Goal: Task Accomplishment & Management: Use online tool/utility

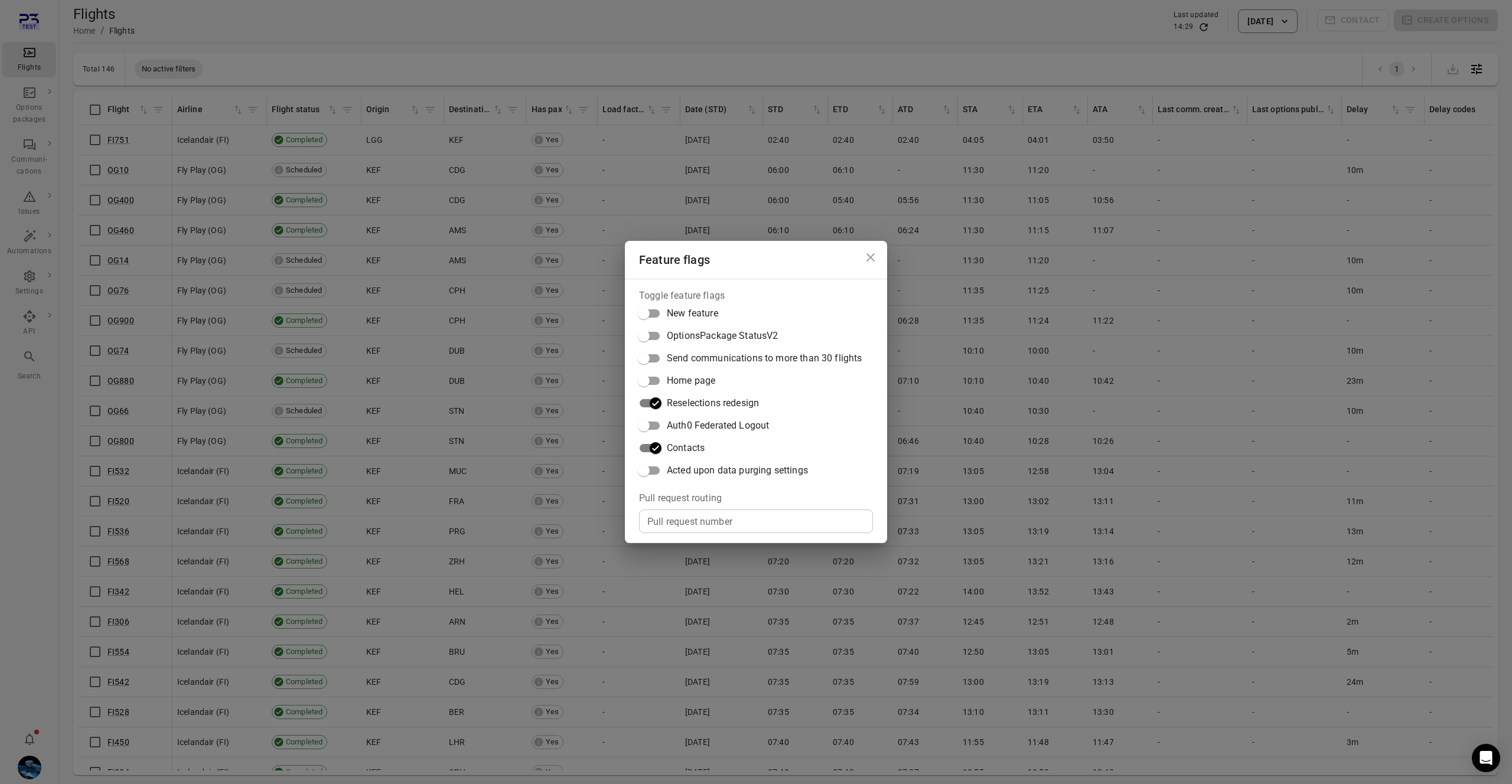
click at [638, 153] on div "Feature flags Toggle feature flags New feature OptionsPackage StatusV2 Send com…" at bounding box center [756, 392] width 1512 height 784
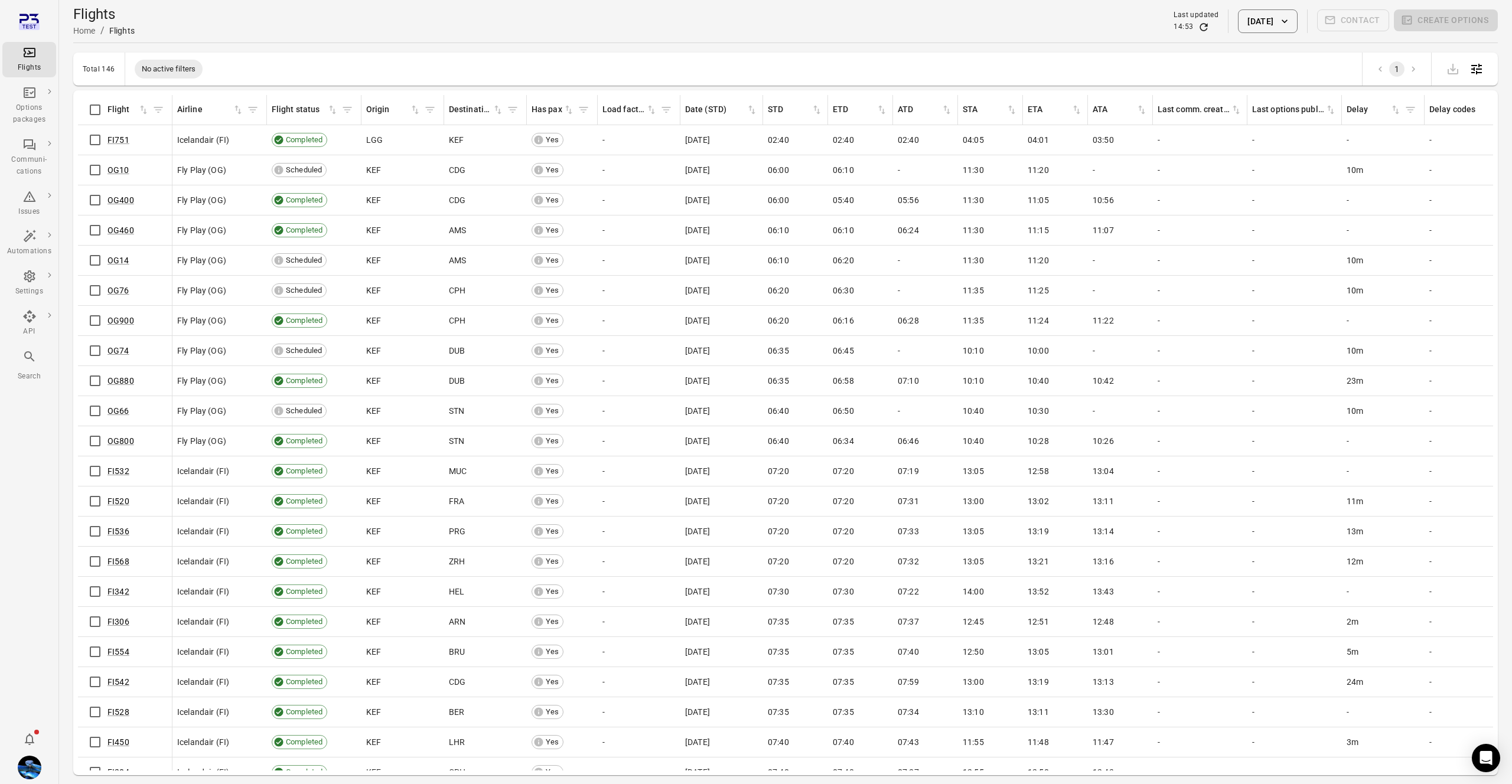
click at [1260, 23] on button "[DATE]" at bounding box center [1267, 21] width 59 height 23
click at [555, 124] on div at bounding box center [756, 392] width 1512 height 784
click at [1238, 15] on button "[DATE]" at bounding box center [1267, 21] width 59 height 23
click at [1358, 121] on icon "Choose date, selected date is Sep 15, 2025" at bounding box center [1352, 119] width 14 height 14
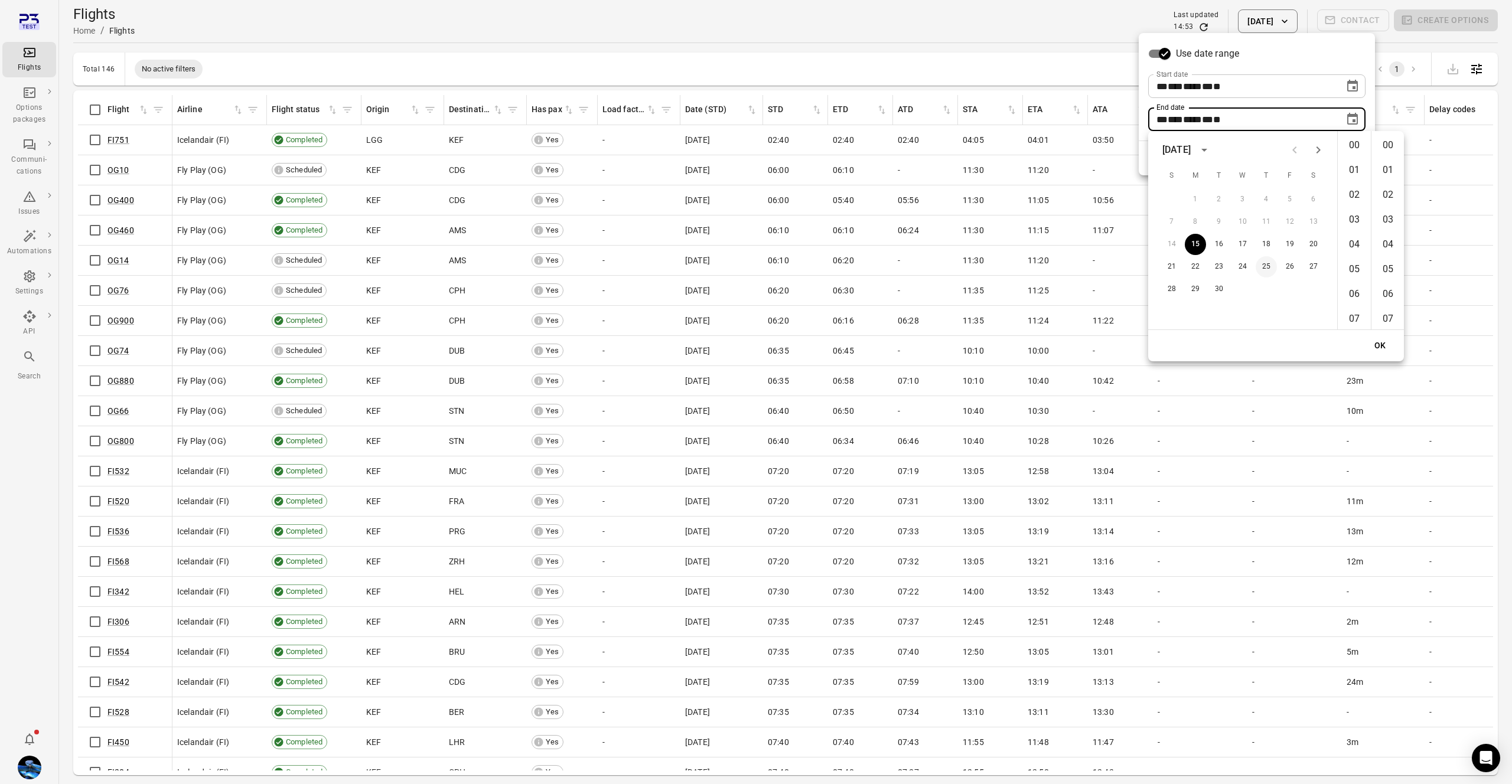
scroll to position [1463, 0]
click at [1322, 148] on icon "Next month" at bounding box center [1318, 150] width 14 height 14
click at [1322, 148] on icon "Next month" at bounding box center [1318, 150] width 14 height 14
drag, startPoint x: 1322, startPoint y: 148, endPoint x: 1268, endPoint y: 305, distance: 166.0
click at [1321, 152] on icon "Next month" at bounding box center [1318, 150] width 14 height 14
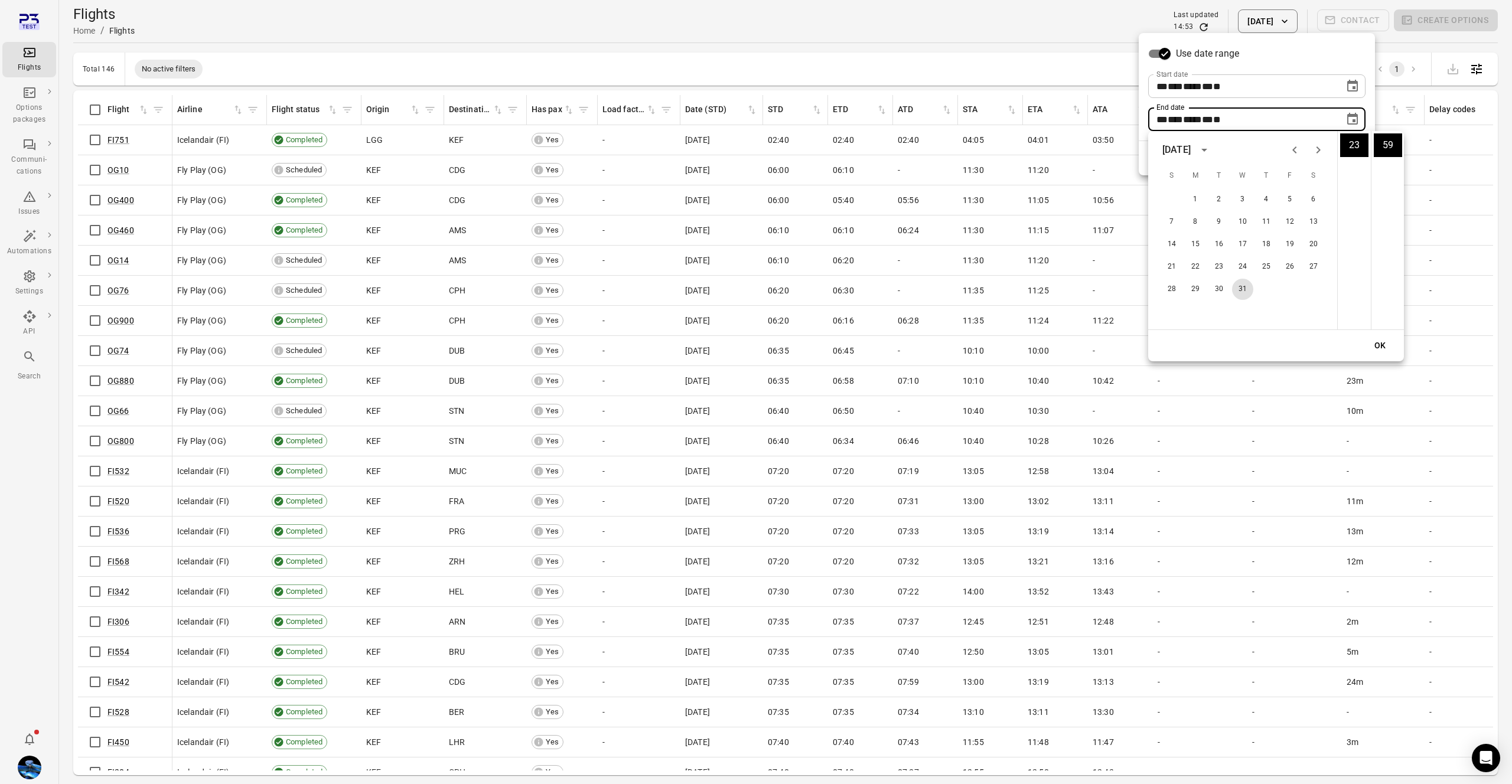
drag, startPoint x: 1242, startPoint y: 293, endPoint x: 1258, endPoint y: 296, distance: 16.3
click at [1242, 292] on button "31" at bounding box center [1243, 289] width 21 height 21
type input "**********"
drag, startPoint x: 1380, startPoint y: 347, endPoint x: 1369, endPoint y: 329, distance: 21.1
click at [1379, 346] on button "OK" at bounding box center [1380, 346] width 38 height 22
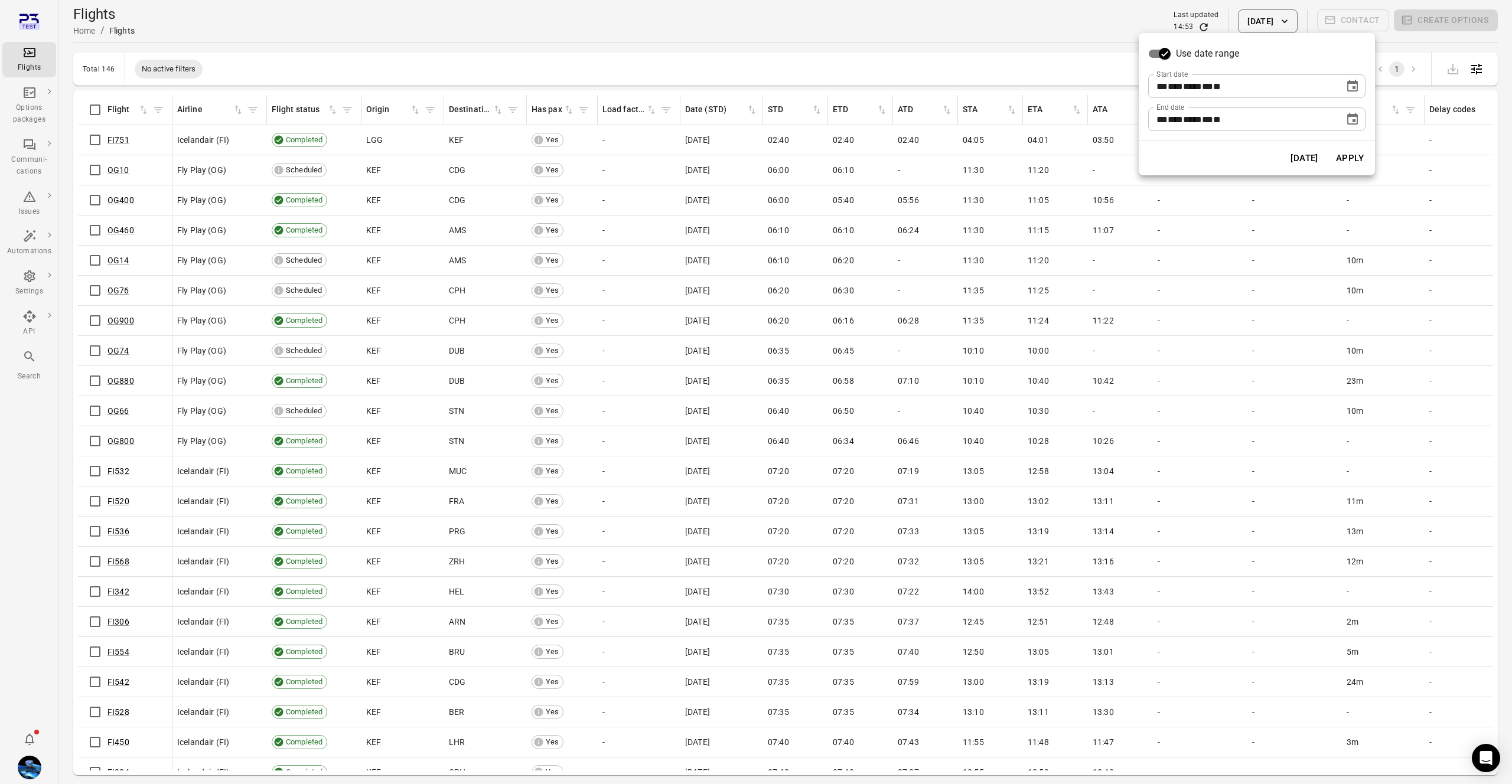
click at [1357, 152] on button "Apply" at bounding box center [1350, 158] width 40 height 25
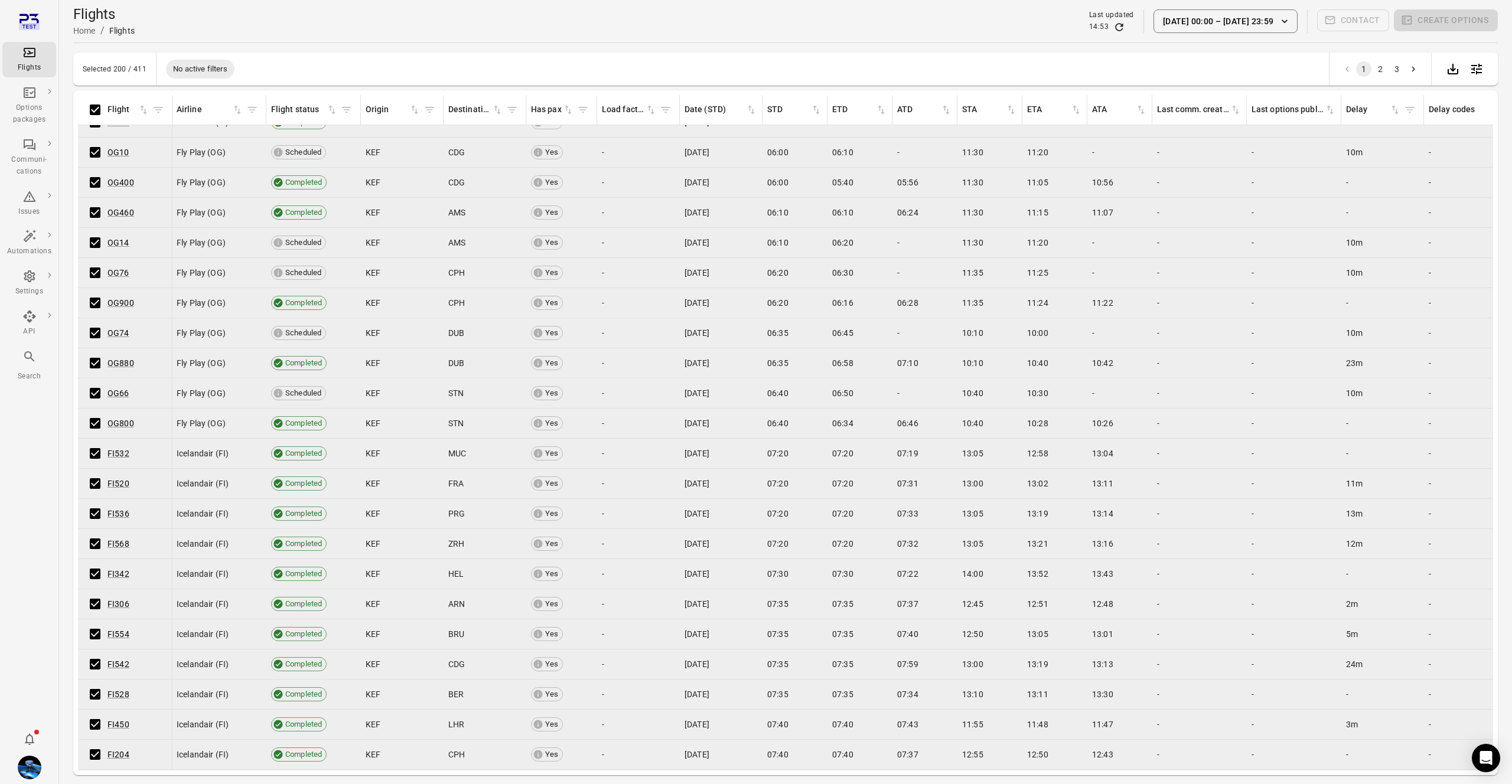
scroll to position [6, 1]
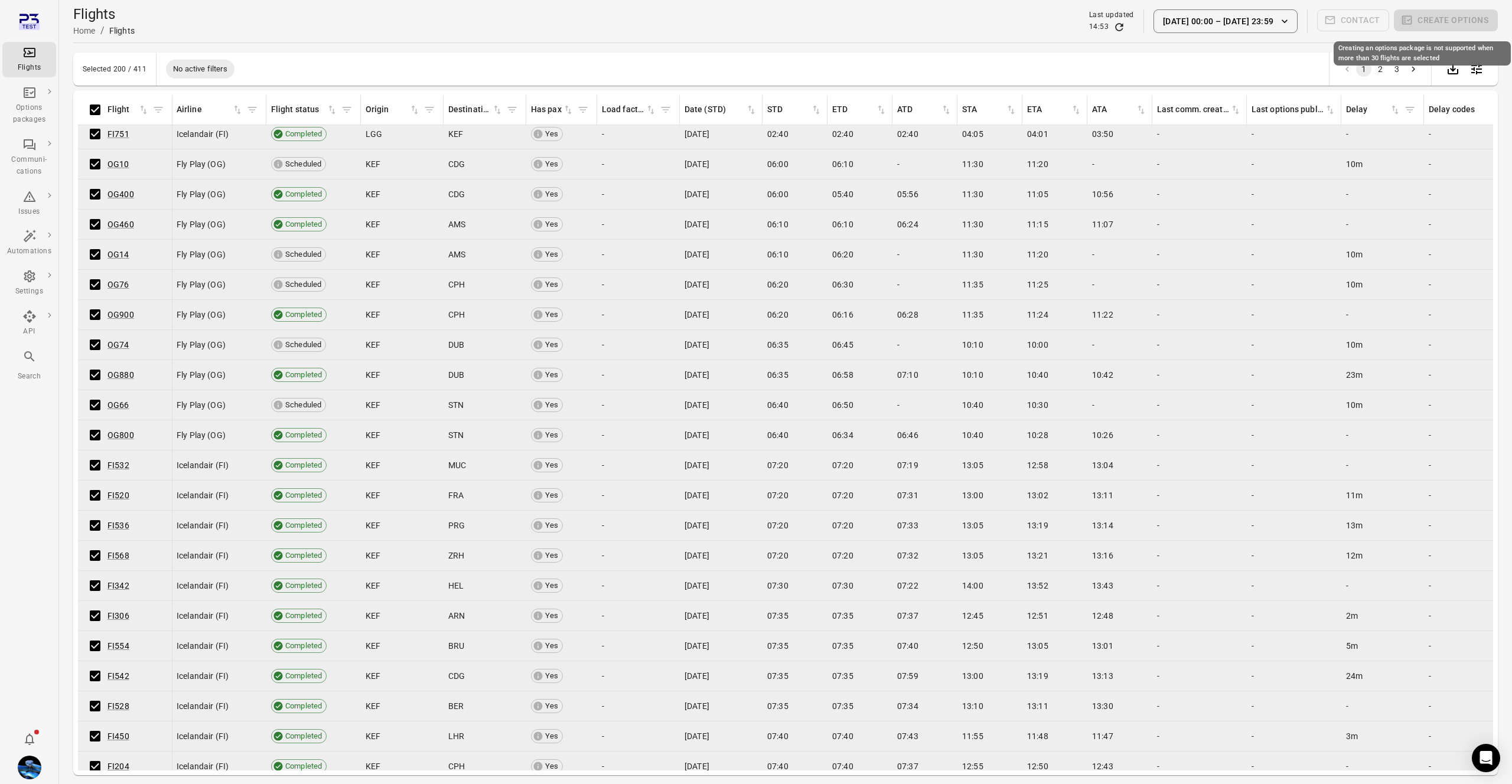
click at [1461, 18] on span "Create options" at bounding box center [1446, 21] width 104 height 23
click at [1348, 23] on span "Contact" at bounding box center [1353, 21] width 73 height 23
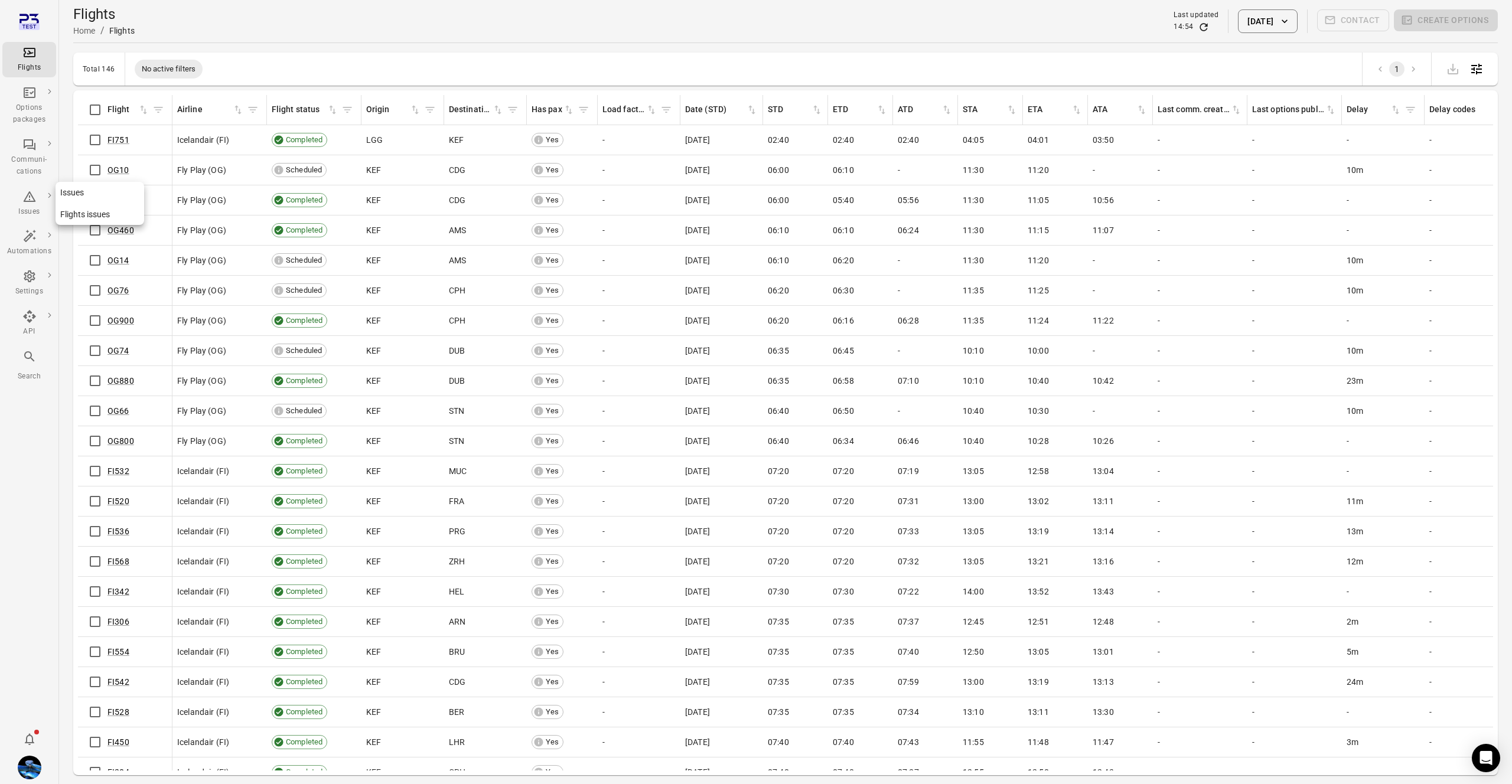
click at [23, 194] on icon "Main navigation" at bounding box center [30, 196] width 14 height 14
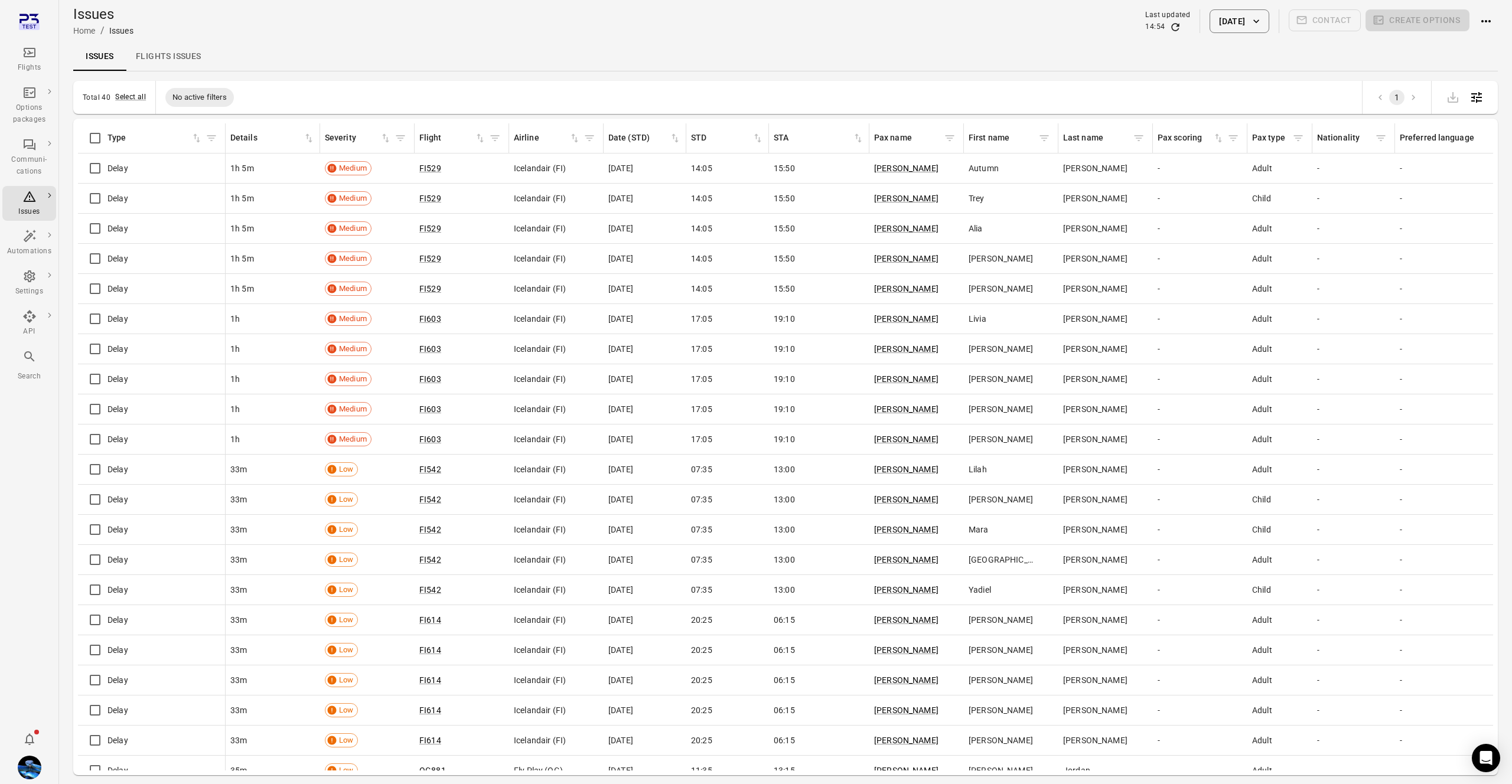
click at [171, 64] on link "Flights issues" at bounding box center [169, 56] width 85 height 28
click at [206, 64] on link "Flights issues" at bounding box center [169, 56] width 85 height 28
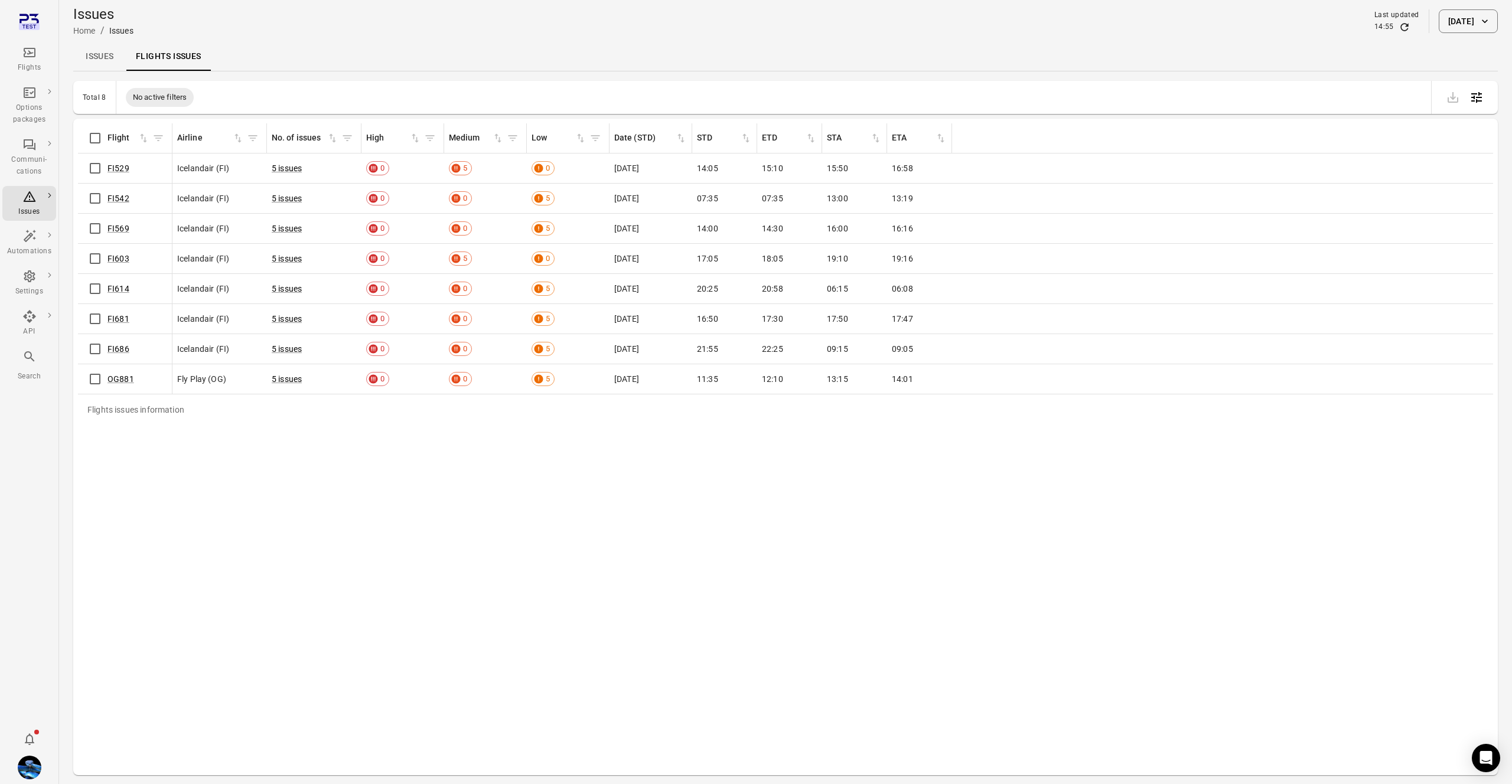
click at [95, 61] on link "Issues" at bounding box center [100, 56] width 53 height 28
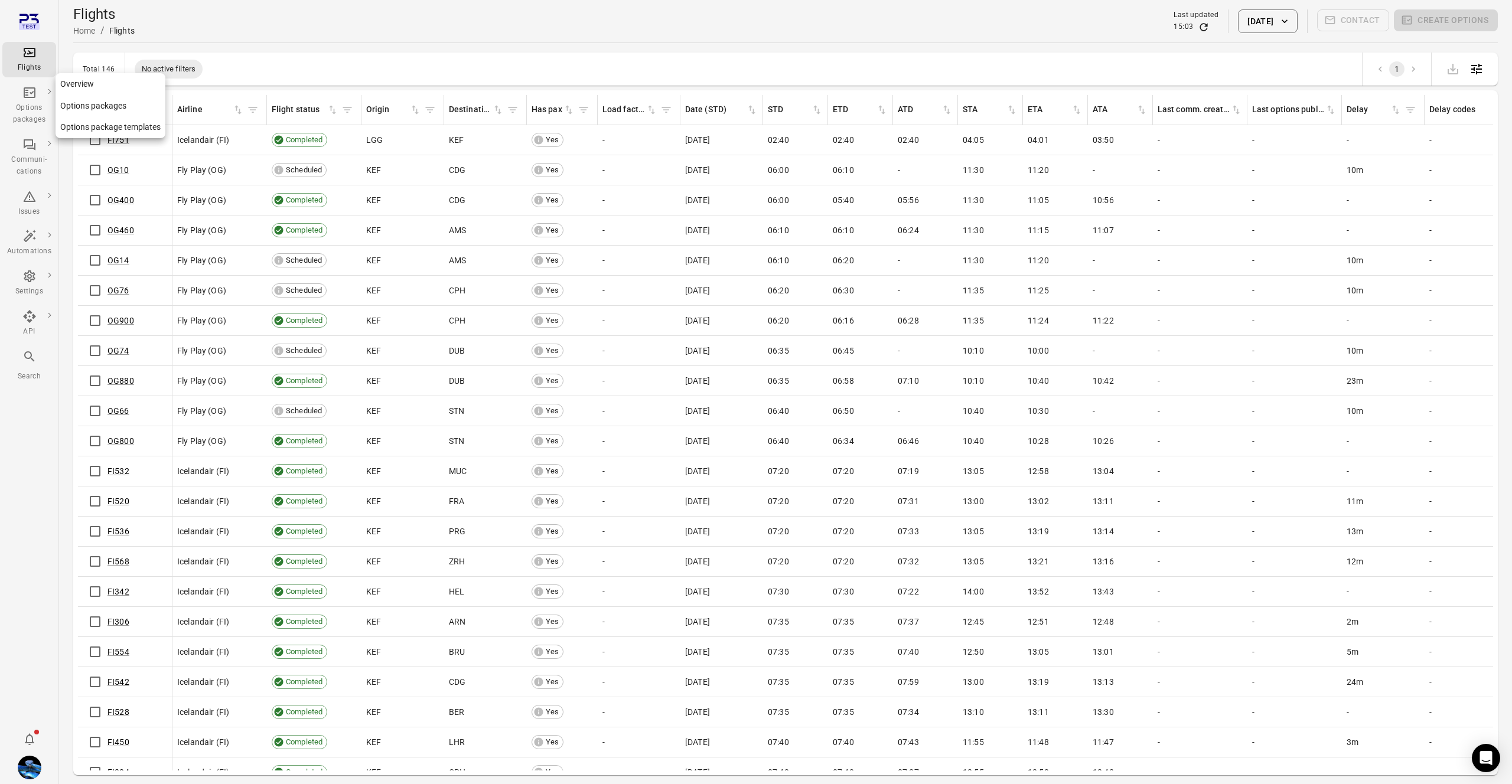
click at [117, 121] on link "Options package templates" at bounding box center [111, 127] width 110 height 22
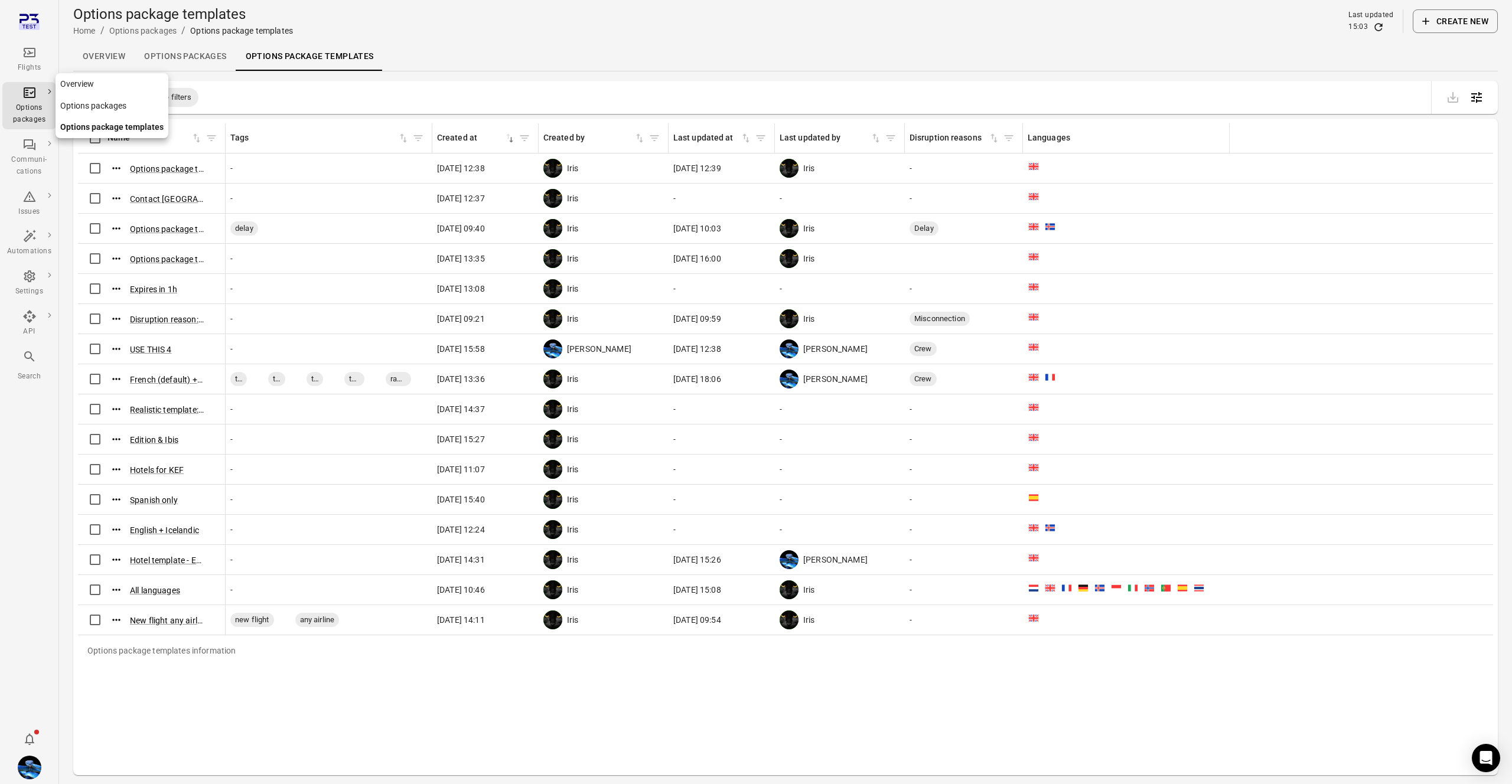
click at [83, 104] on link "Options packages" at bounding box center [112, 106] width 113 height 22
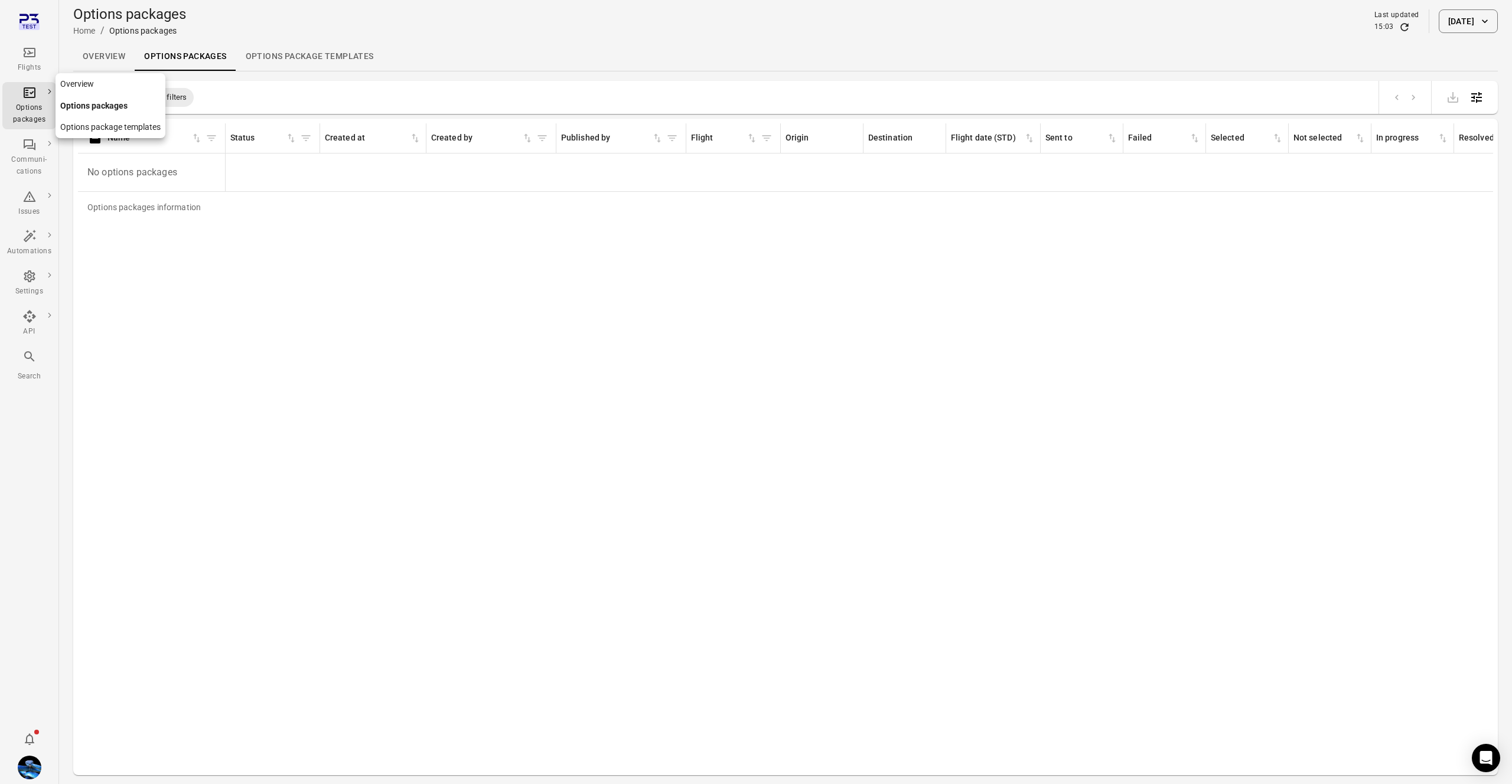
click at [92, 85] on link "Overview" at bounding box center [111, 84] width 110 height 22
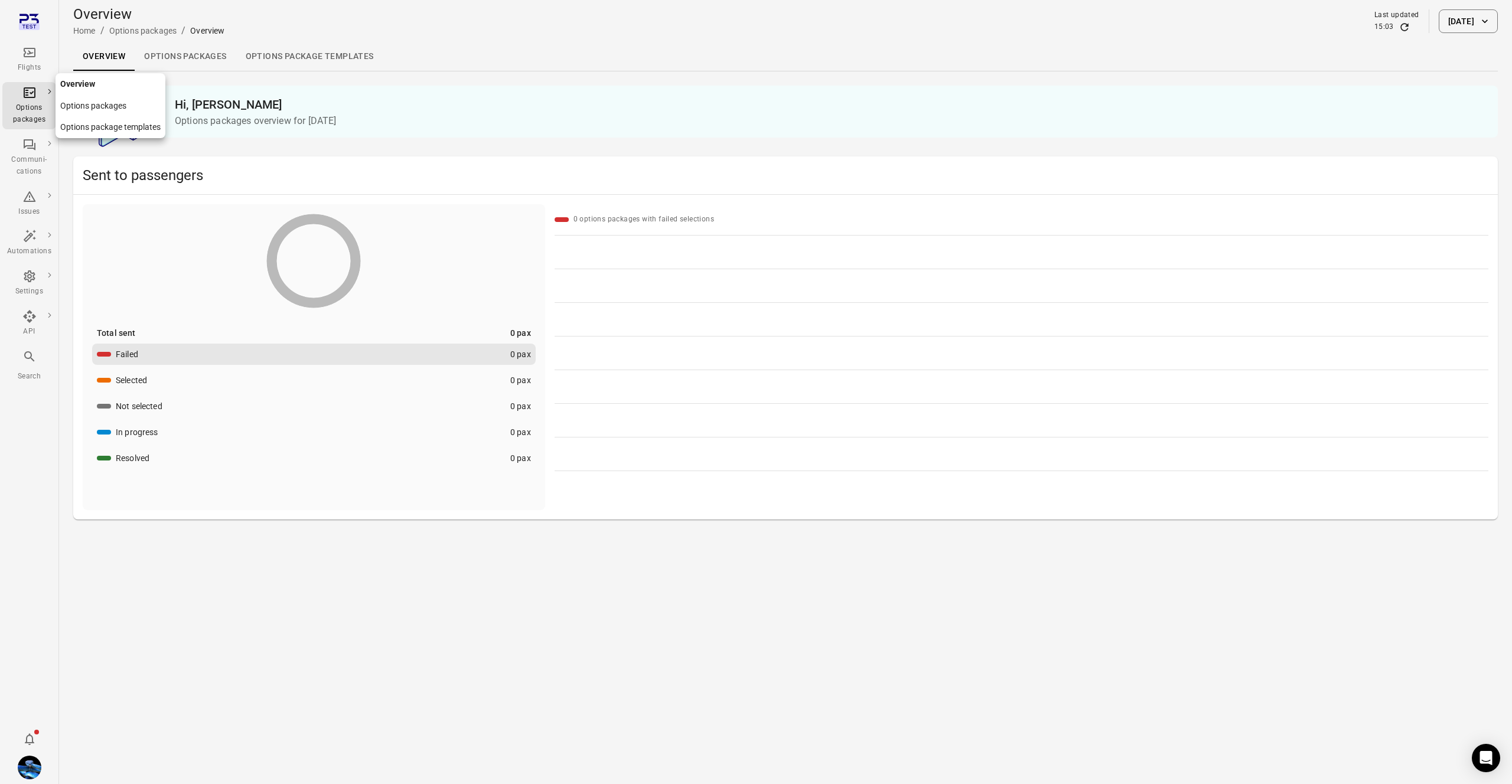
click at [100, 100] on link "Options packages" at bounding box center [111, 106] width 110 height 22
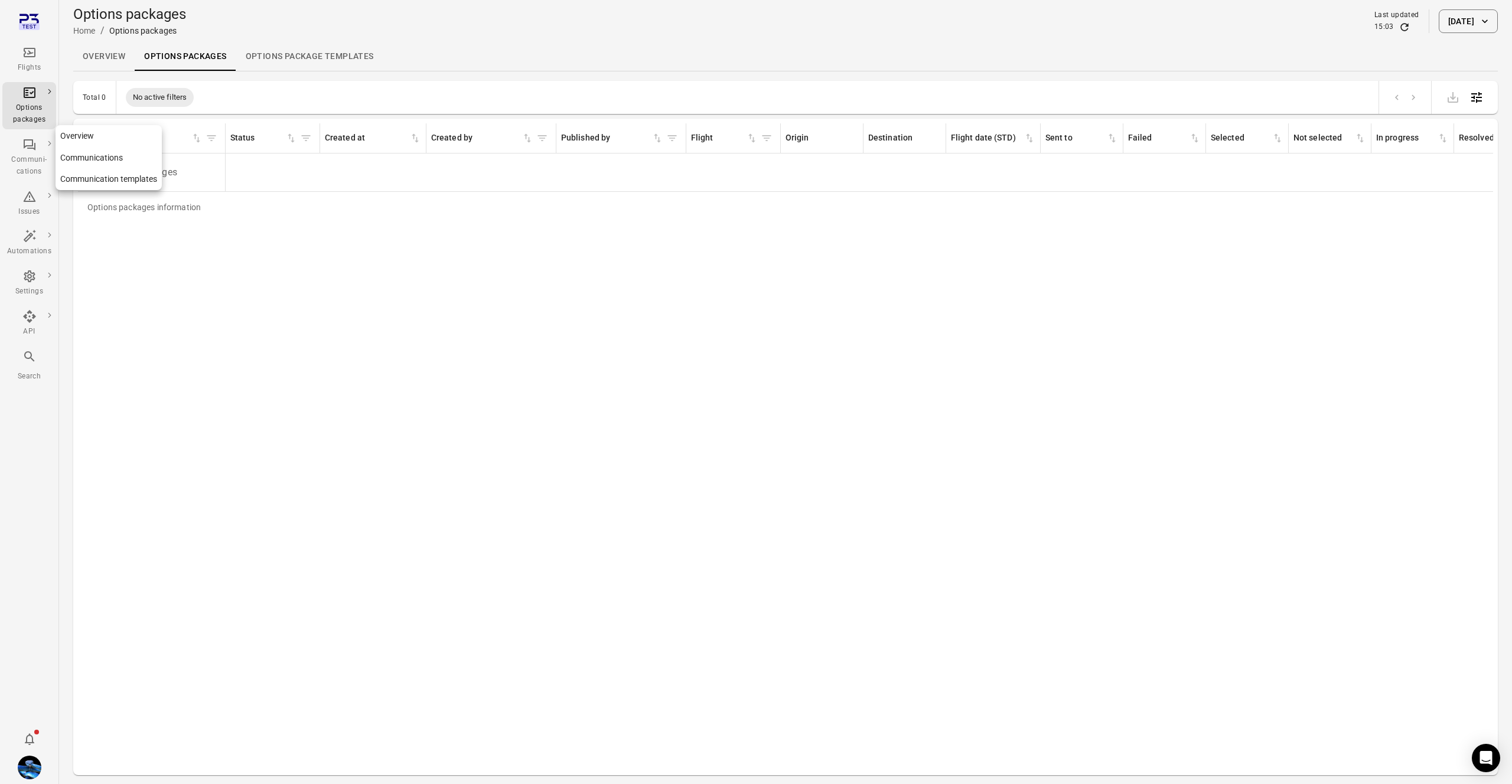
click at [93, 131] on link "Overview" at bounding box center [109, 136] width 106 height 22
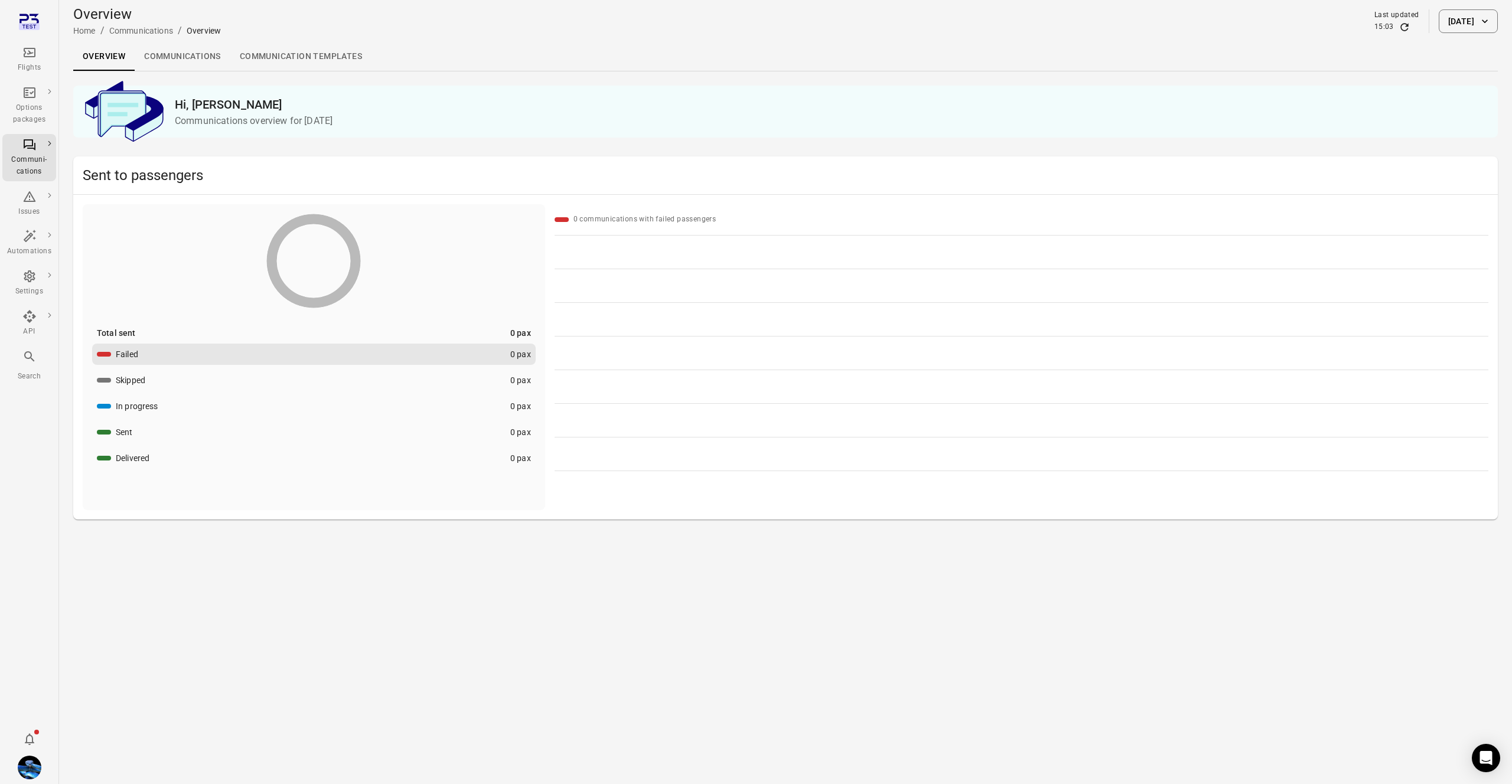
click at [15, 57] on div "Flights" at bounding box center [29, 59] width 44 height 28
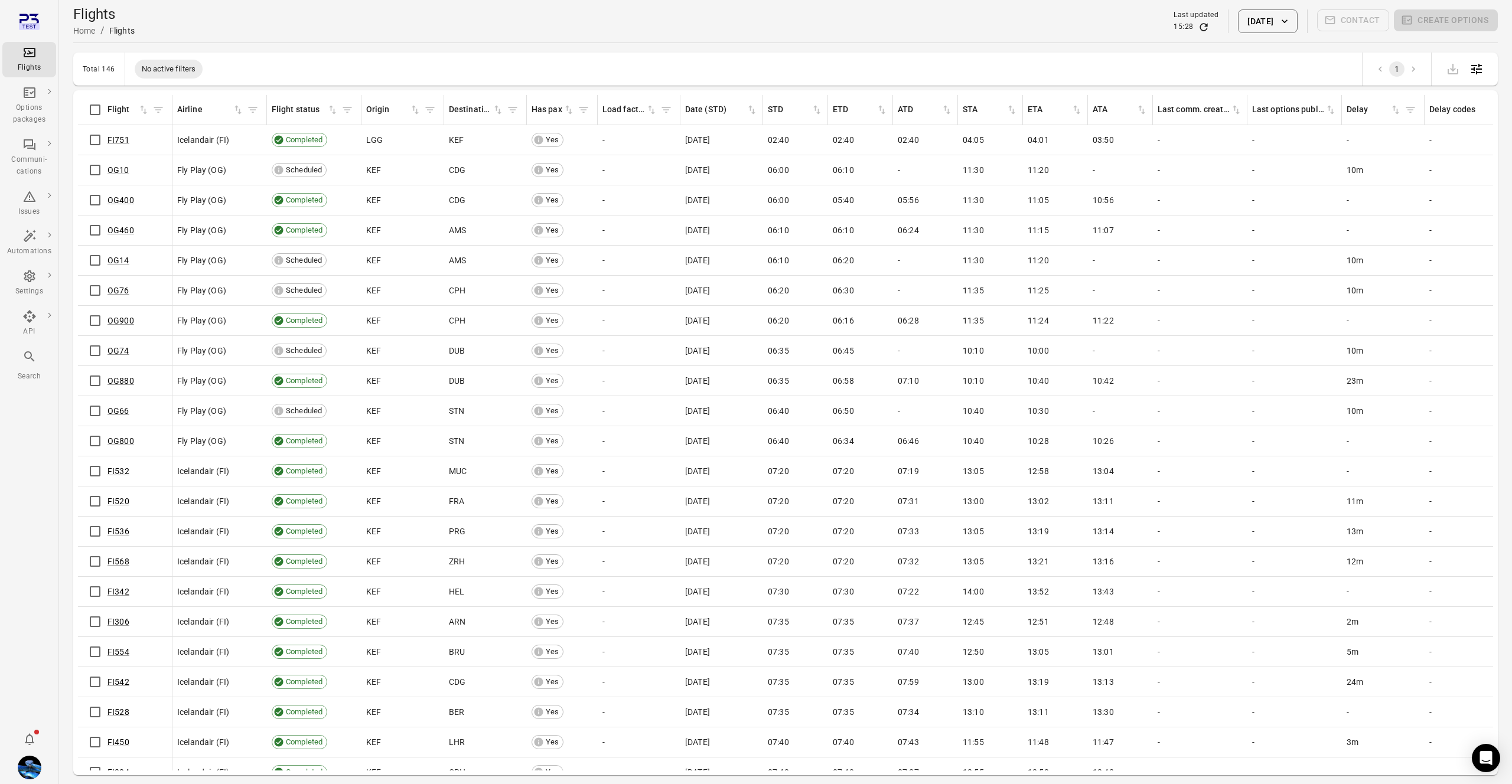
click at [168, 68] on span "No active filters" at bounding box center [169, 69] width 68 height 12
click at [289, 54] on div "Total 146 No active filters 1" at bounding box center [785, 69] width 1424 height 33
click at [107, 152] on link "Communications" at bounding box center [109, 158] width 106 height 22
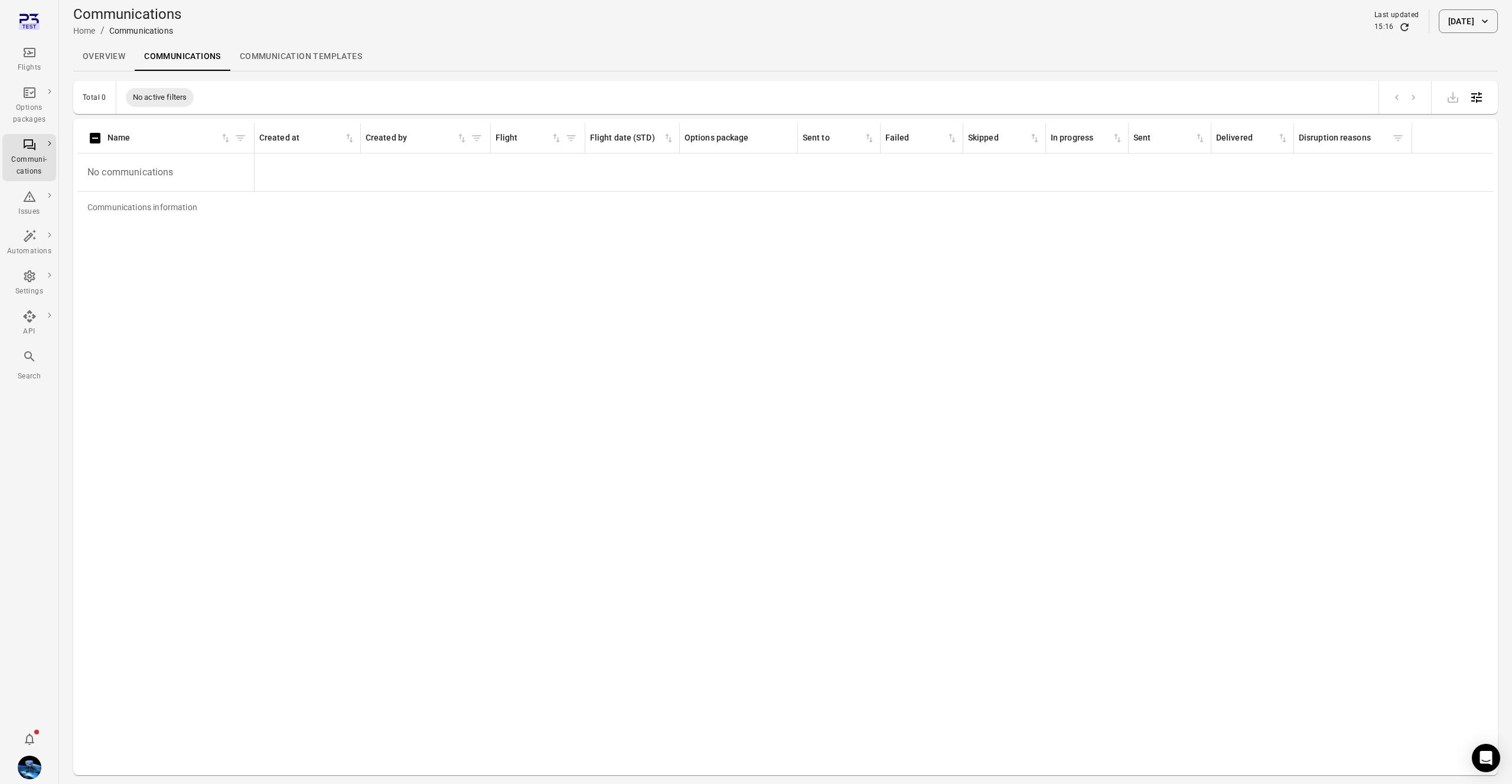
click at [28, 58] on icon "Main navigation" at bounding box center [30, 52] width 14 height 14
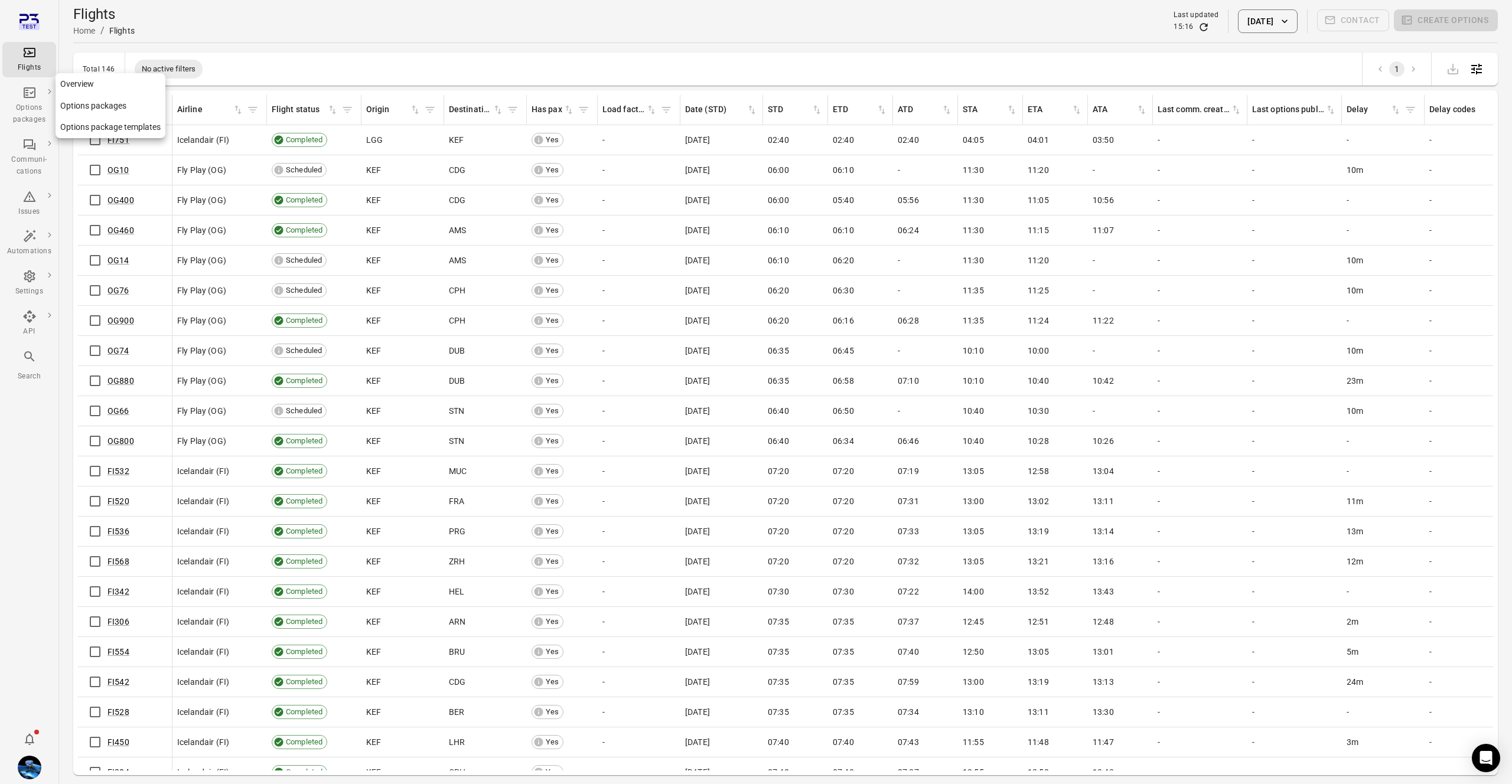
click at [98, 81] on link "Overview" at bounding box center [111, 84] width 110 height 22
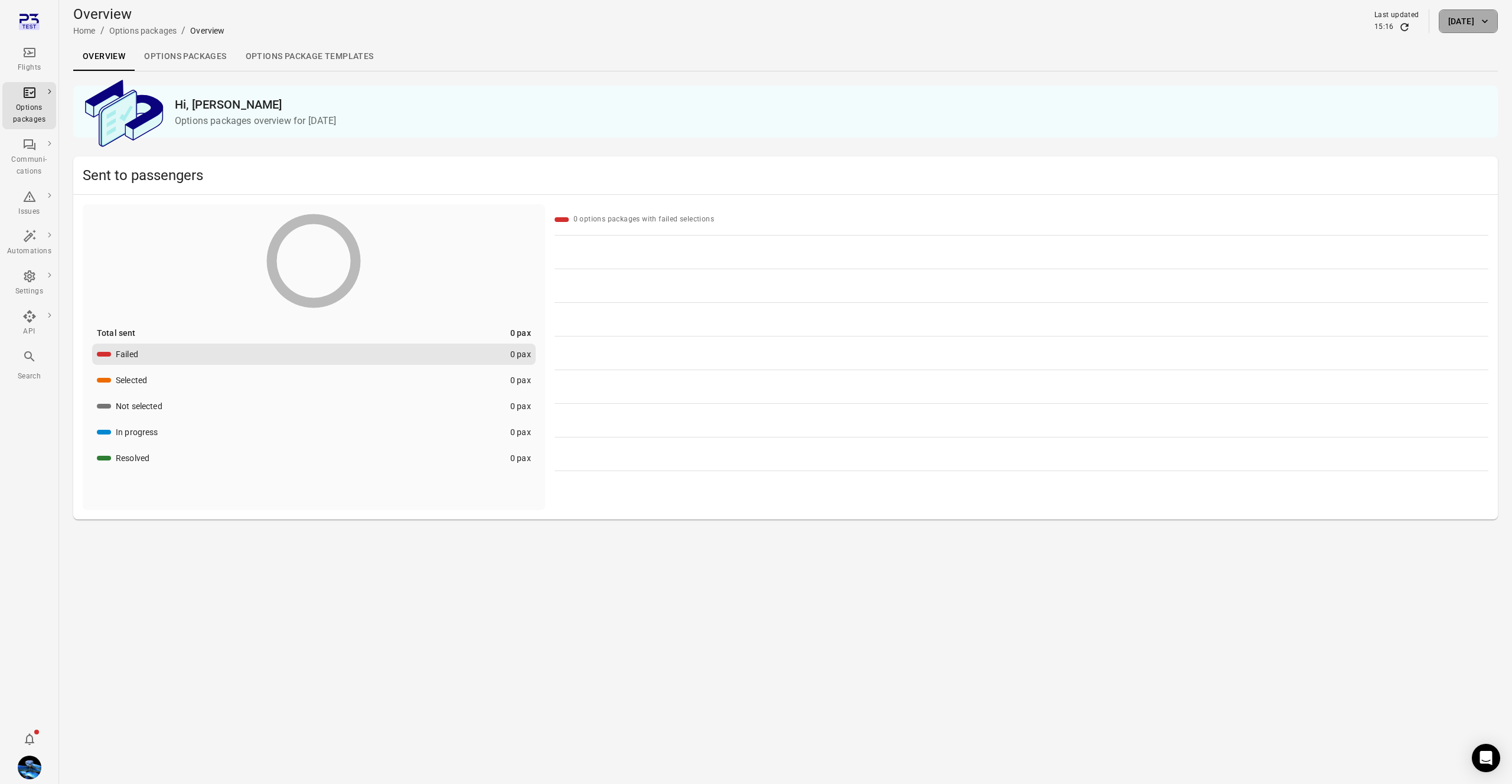
click at [1441, 10] on button "[DATE]" at bounding box center [1468, 21] width 59 height 23
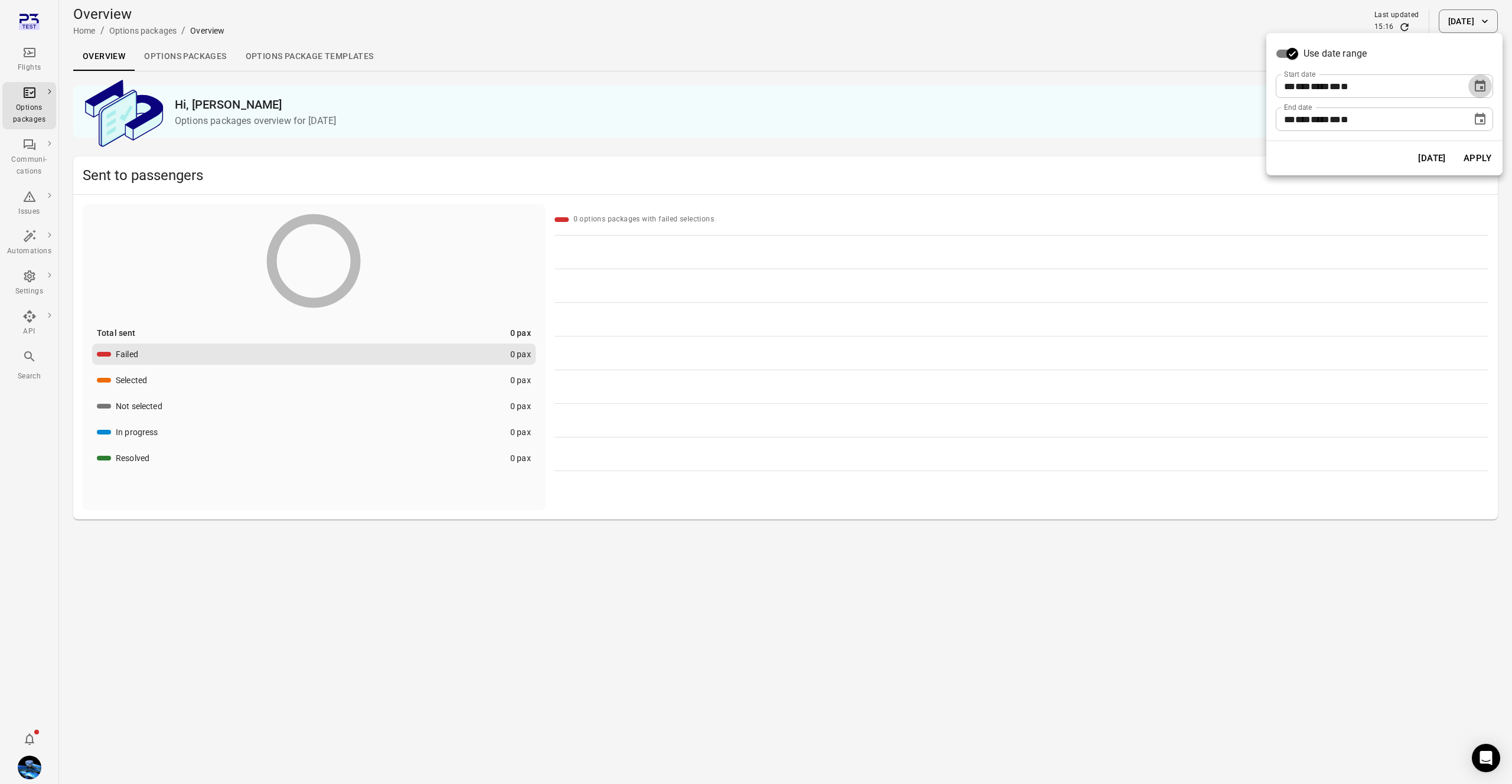
click at [1475, 85] on icon "Choose date, selected date is Sep 15, 2025" at bounding box center [1480, 86] width 14 height 14
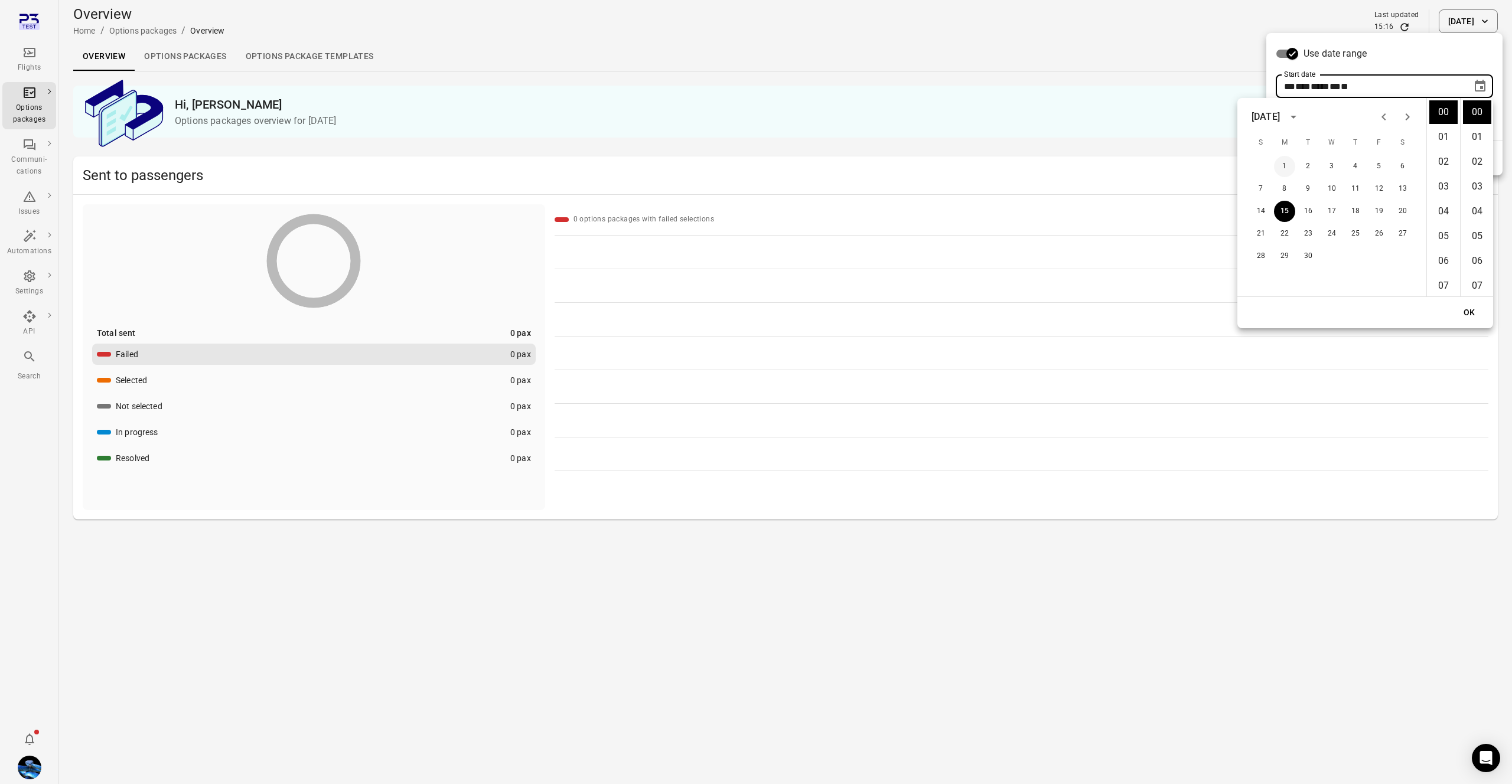
click at [1293, 168] on button "1" at bounding box center [1285, 167] width 21 height 21
type input "**********"
click at [1475, 321] on button "OK" at bounding box center [1469, 313] width 38 height 22
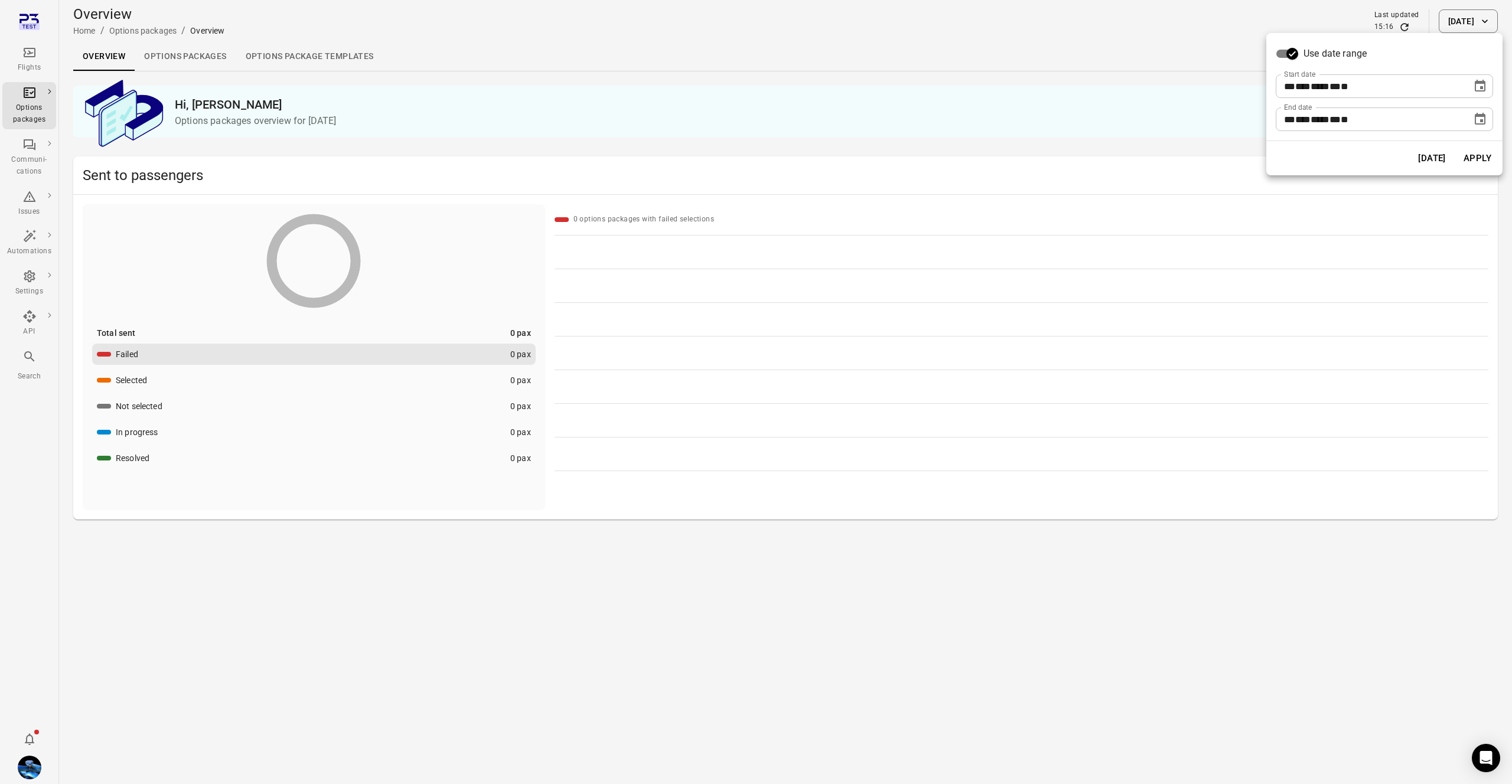
drag, startPoint x: 1482, startPoint y: 158, endPoint x: 1460, endPoint y: 188, distance: 37.2
click at [1482, 158] on button "Apply" at bounding box center [1477, 158] width 40 height 25
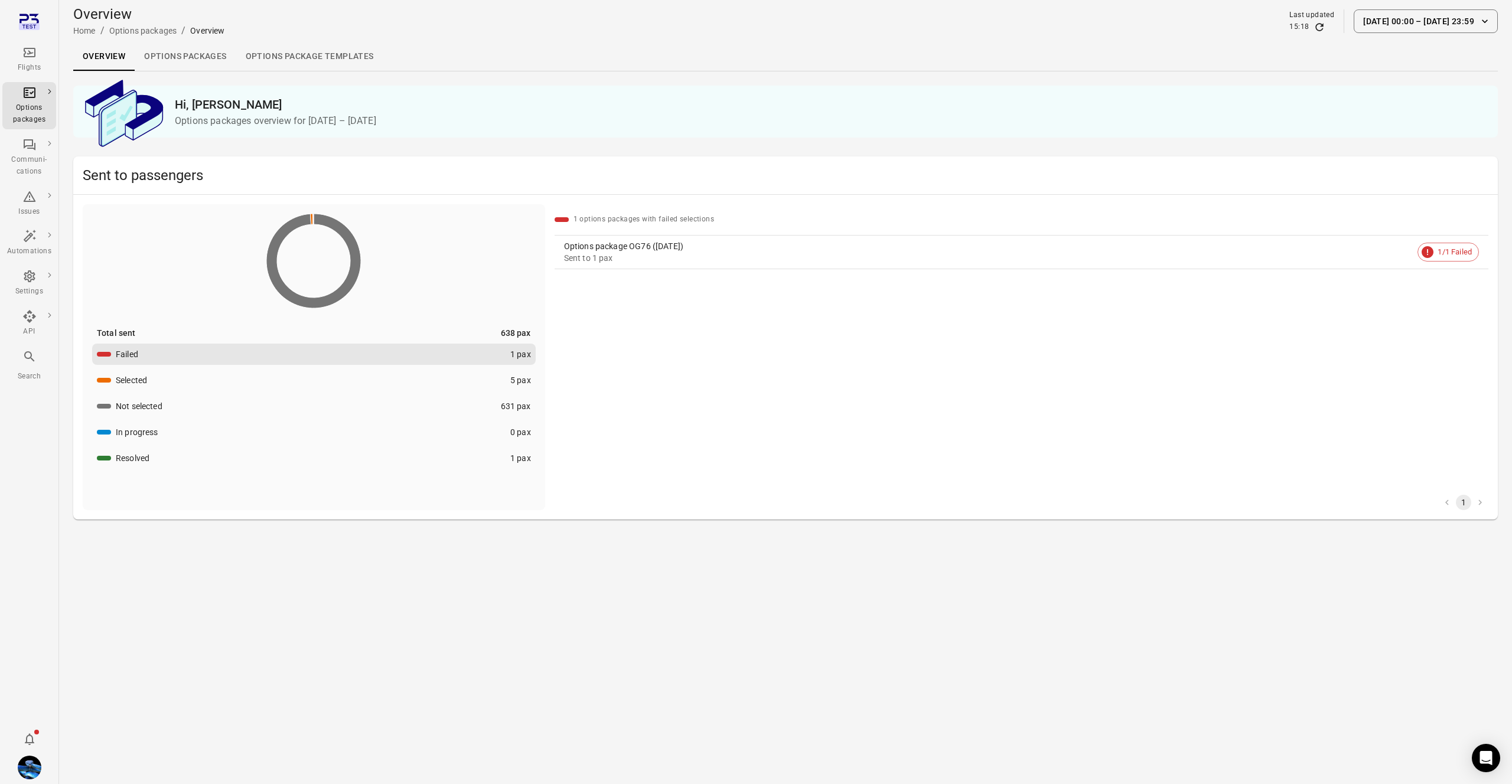
click at [655, 254] on div "Sent to 1 pax" at bounding box center [989, 258] width 849 height 12
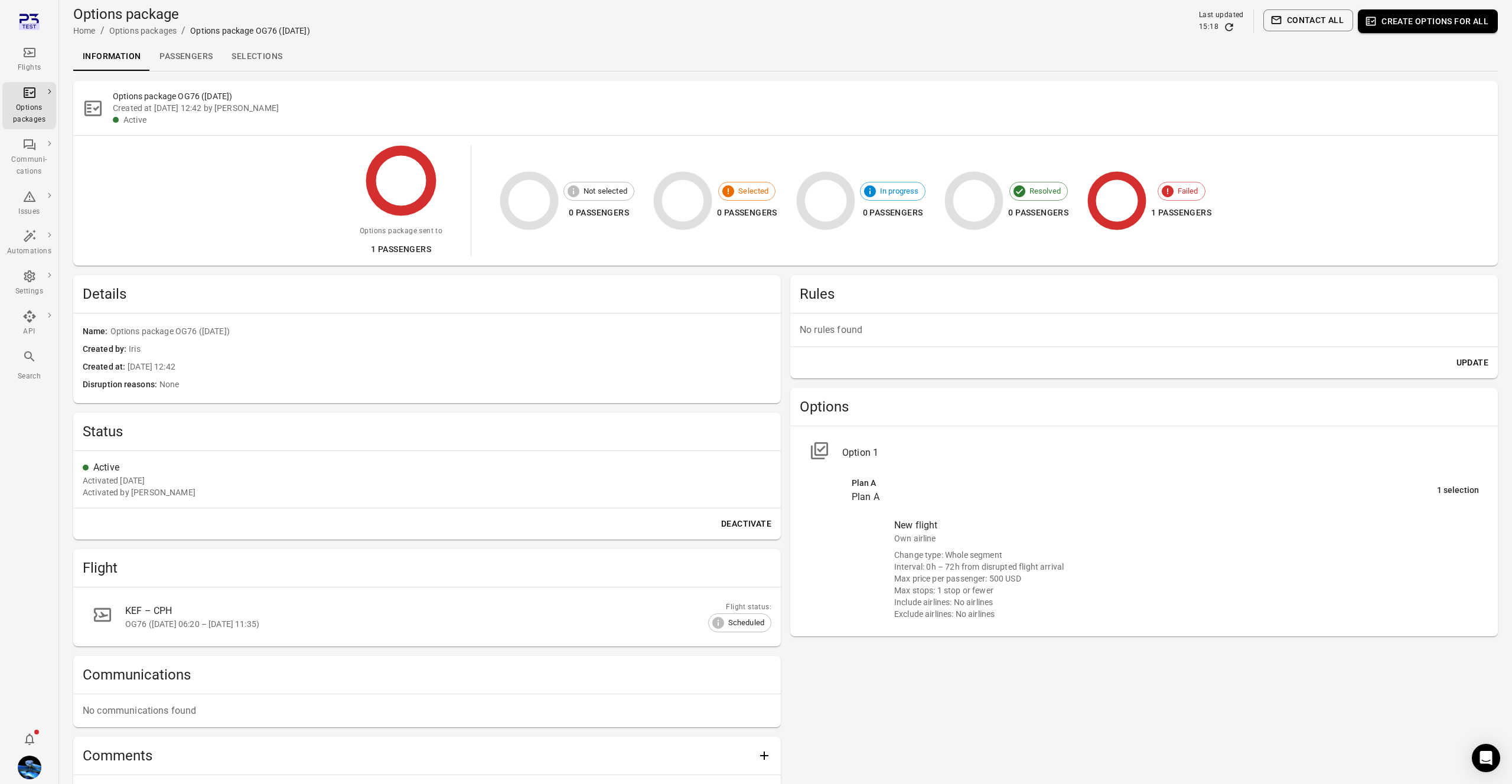
click at [1425, 37] on div "Options package Home / Options packages / Options package OG76 (5 Sep) Last upd…" at bounding box center [785, 21] width 1424 height 42
click at [1432, 23] on button "Create options for all" at bounding box center [1428, 21] width 140 height 23
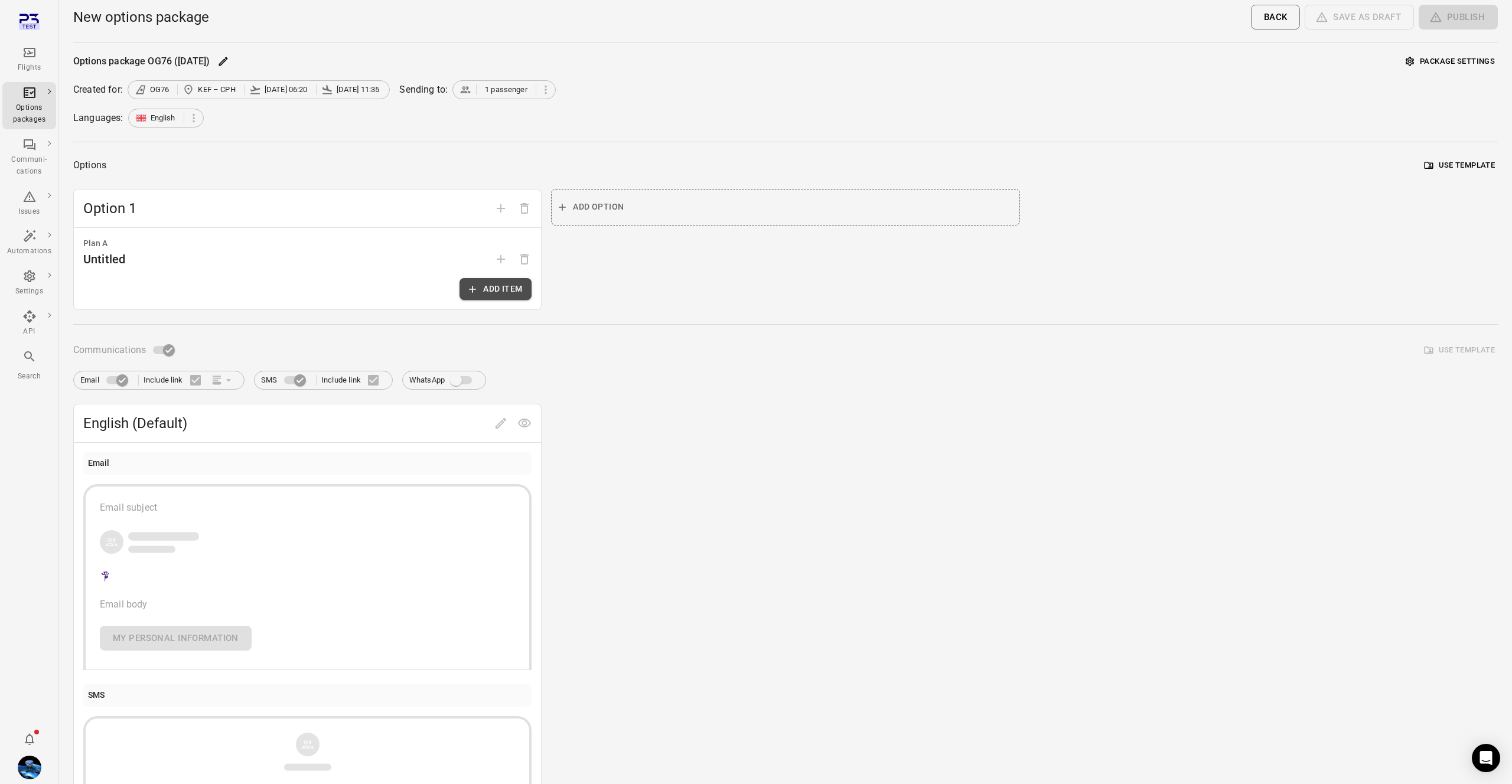
click at [502, 287] on button "Add item" at bounding box center [495, 289] width 72 height 22
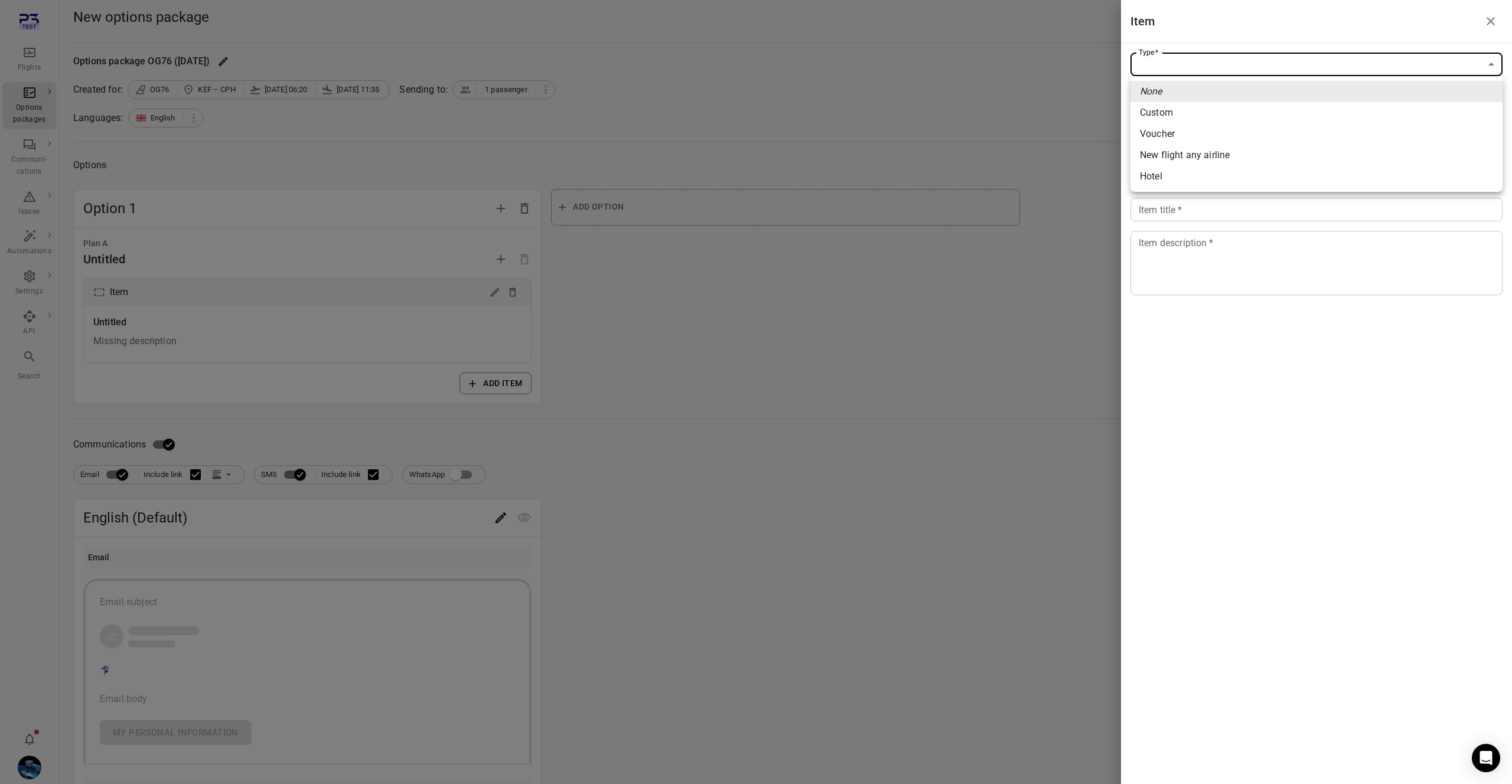
click at [1171, 66] on body "Flights Options packages Communi-cations Issues Automations Settings API Search…" at bounding box center [756, 505] width 1512 height 1010
click at [1040, 149] on div at bounding box center [756, 392] width 1512 height 784
click at [1216, 63] on body "Flights Options packages Communi-cations Issues Automations Settings API Search…" at bounding box center [756, 505] width 1512 height 1010
click at [1187, 155] on span "New flight any airline" at bounding box center [1316, 155] width 353 height 14
type input "**********"
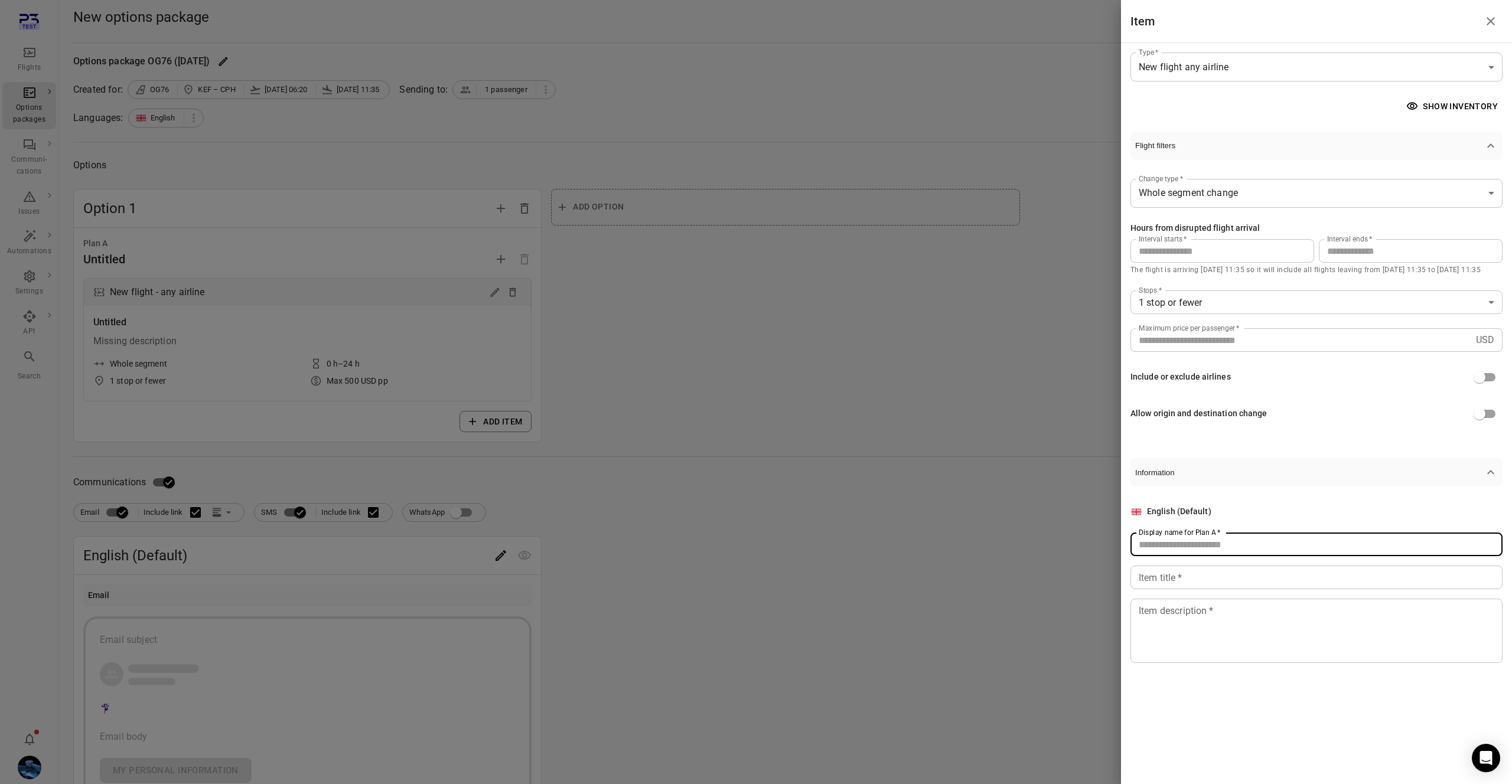
click at [1255, 552] on input "Display name for Plan A   *" at bounding box center [1316, 544] width 372 height 23
type input "**********"
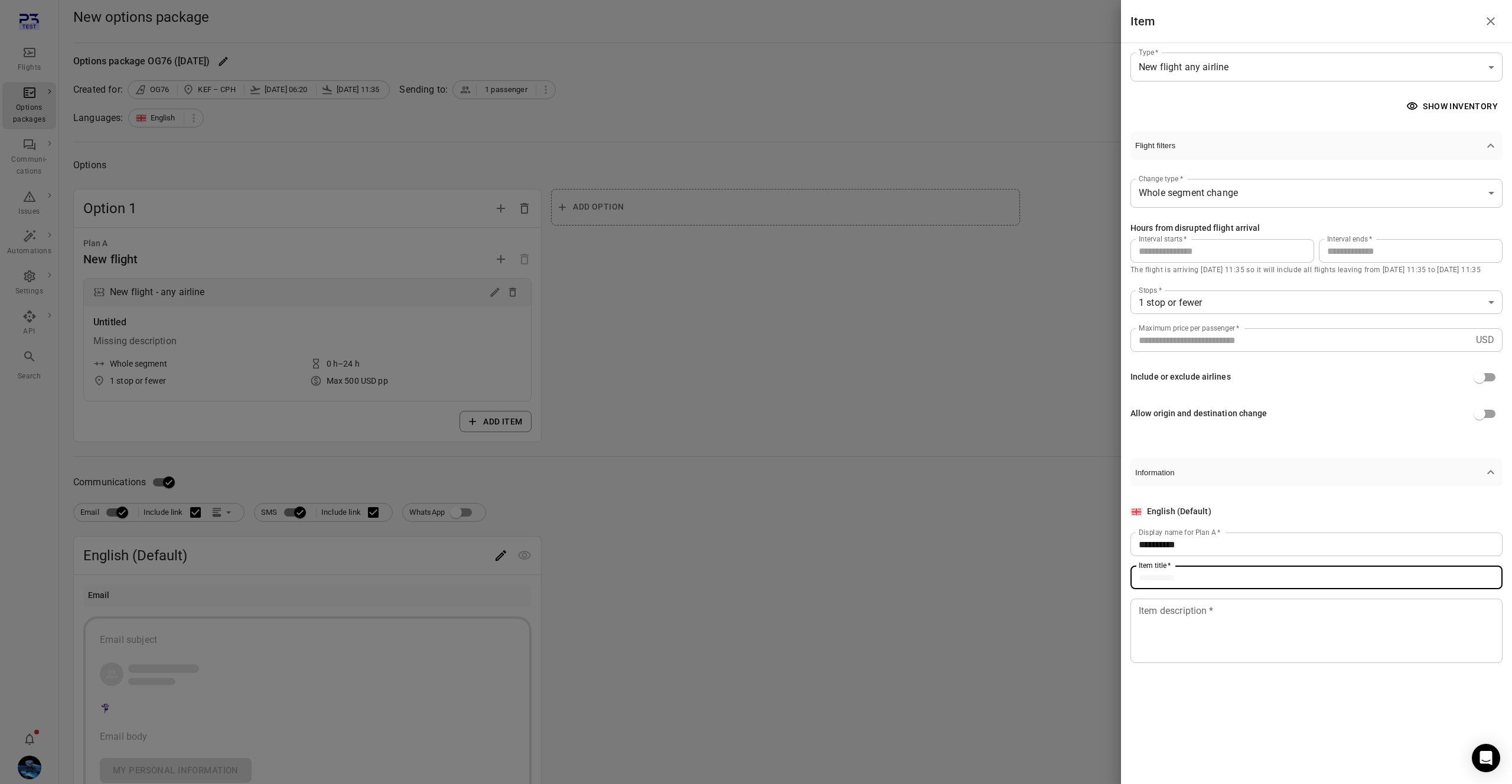
paste input "**********"
type input "**********"
click at [1248, 615] on textarea "Item description   *" at bounding box center [1316, 631] width 356 height 54
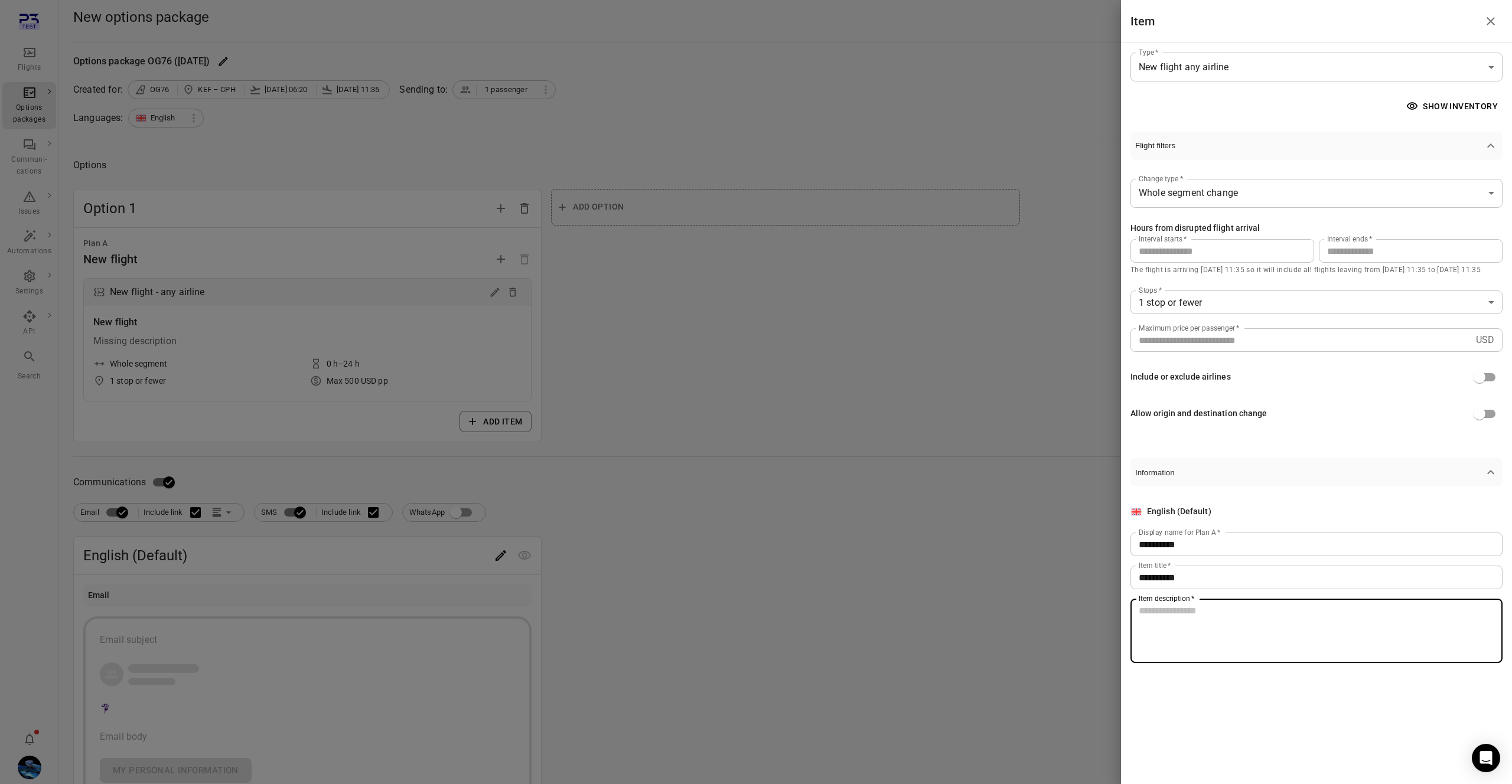
paste textarea "**********"
type textarea "**********"
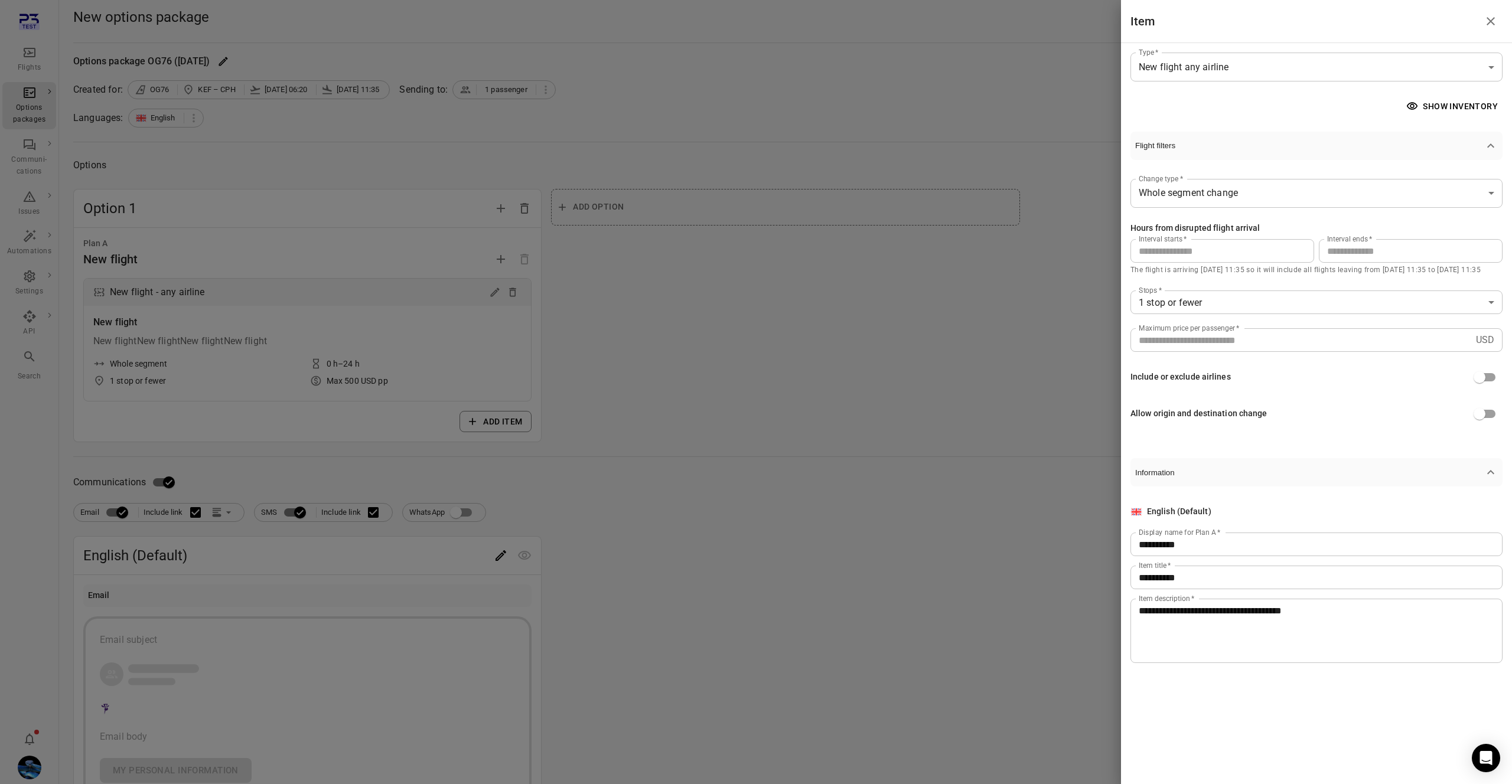
click at [539, 410] on div at bounding box center [756, 392] width 1512 height 784
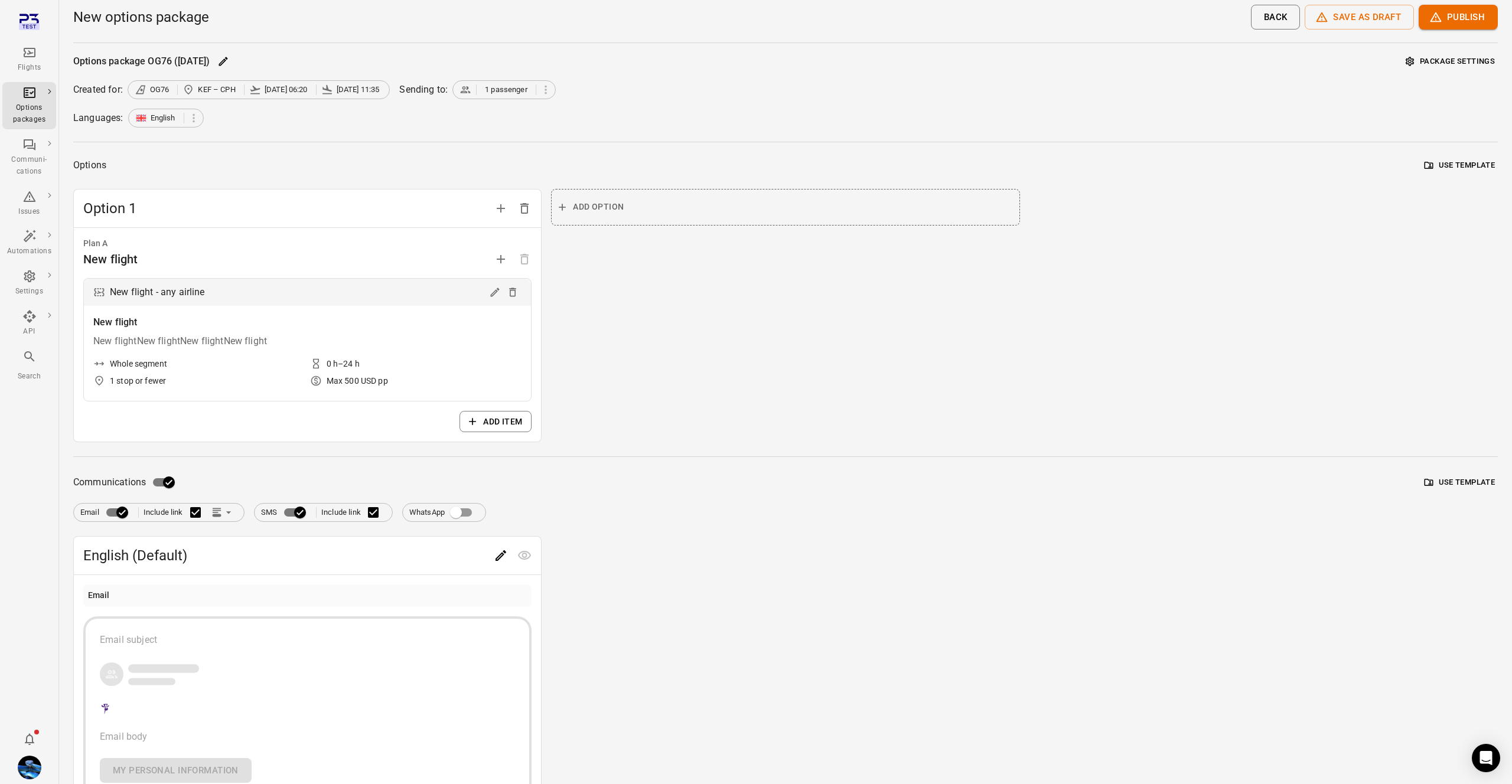
click at [27, 77] on link "Flights" at bounding box center [29, 59] width 54 height 35
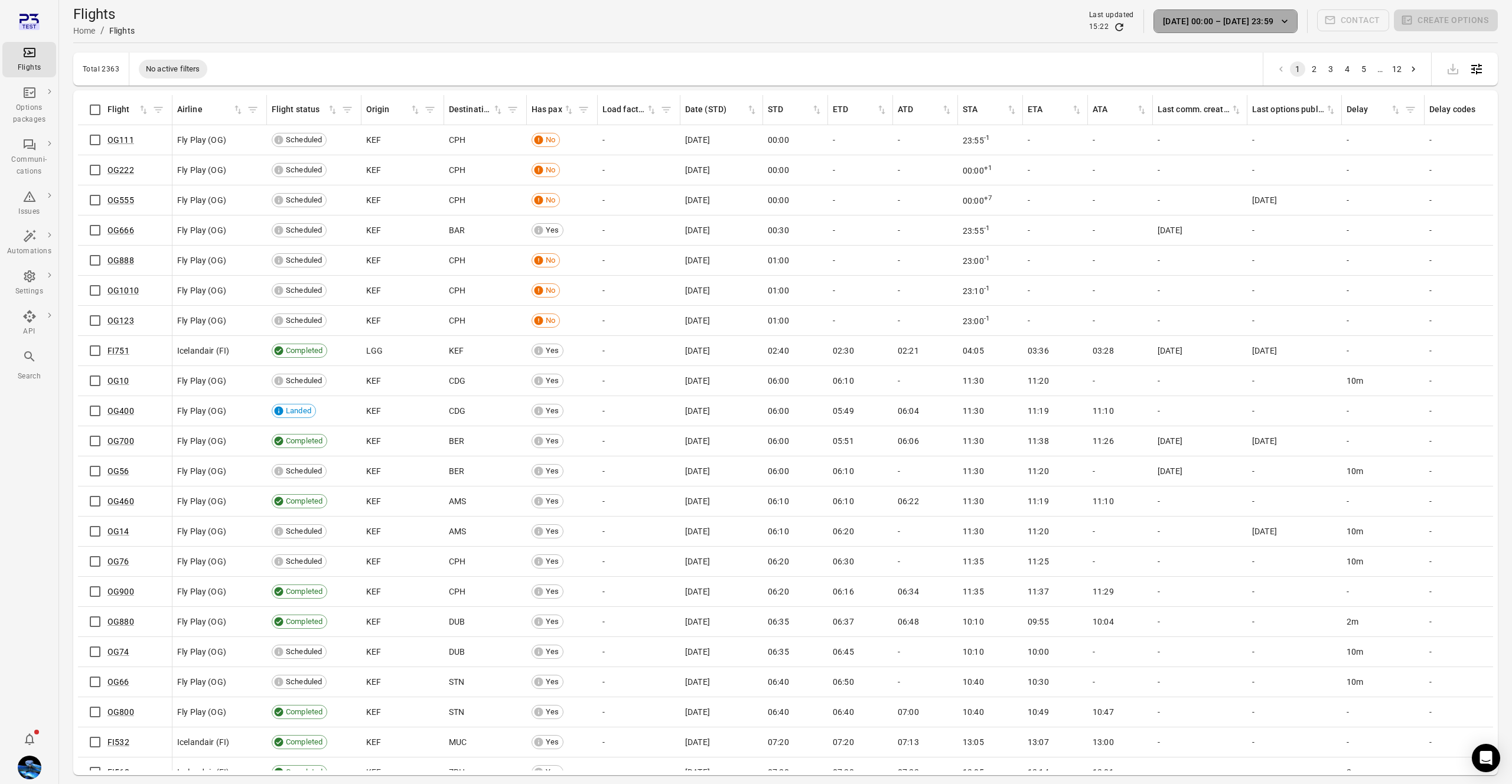
click at [1202, 20] on button "1 Sep 00:00 – 15 Sep 23:59" at bounding box center [1225, 21] width 144 height 23
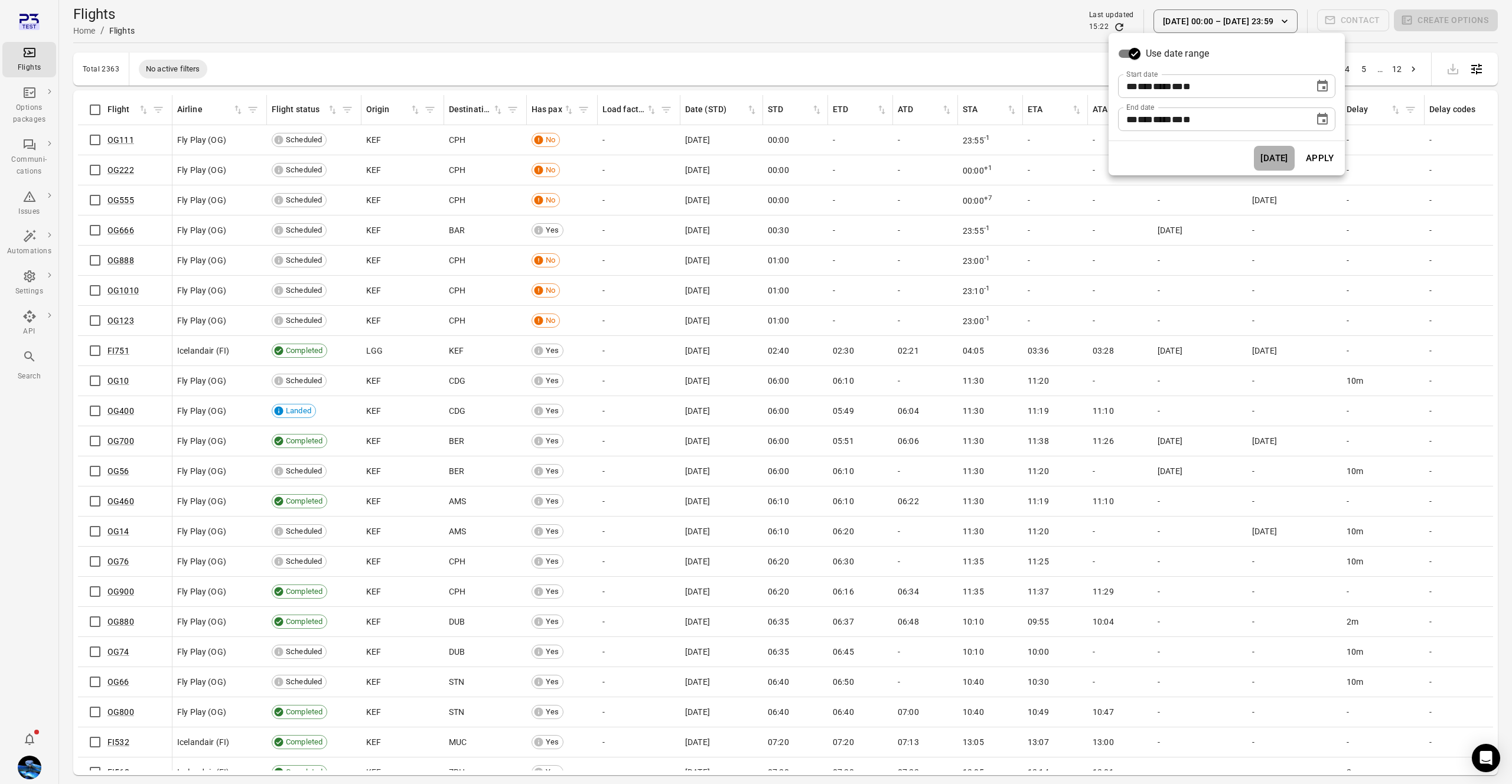
click at [1275, 157] on button "Today" at bounding box center [1274, 158] width 40 height 25
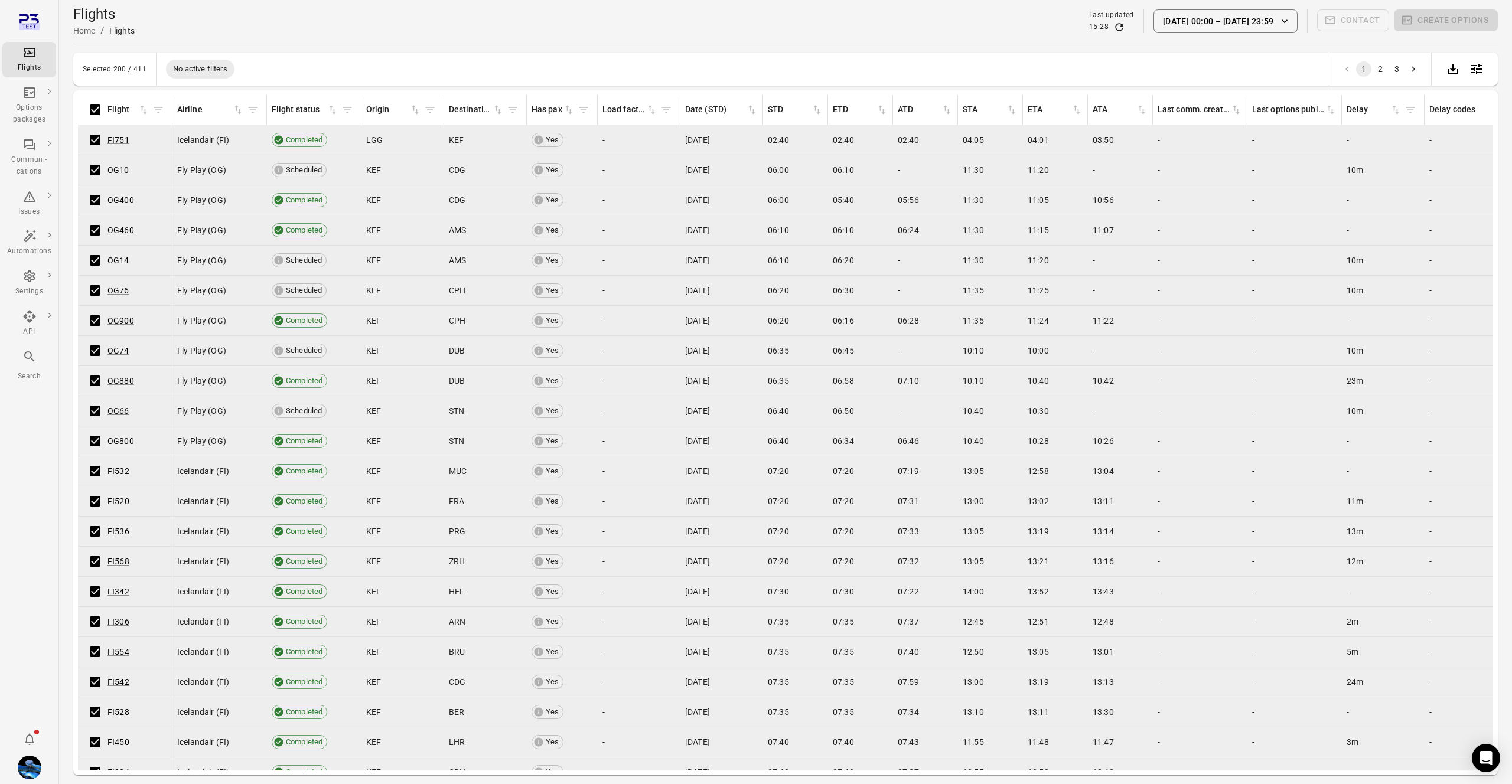
scroll to position [0, 1]
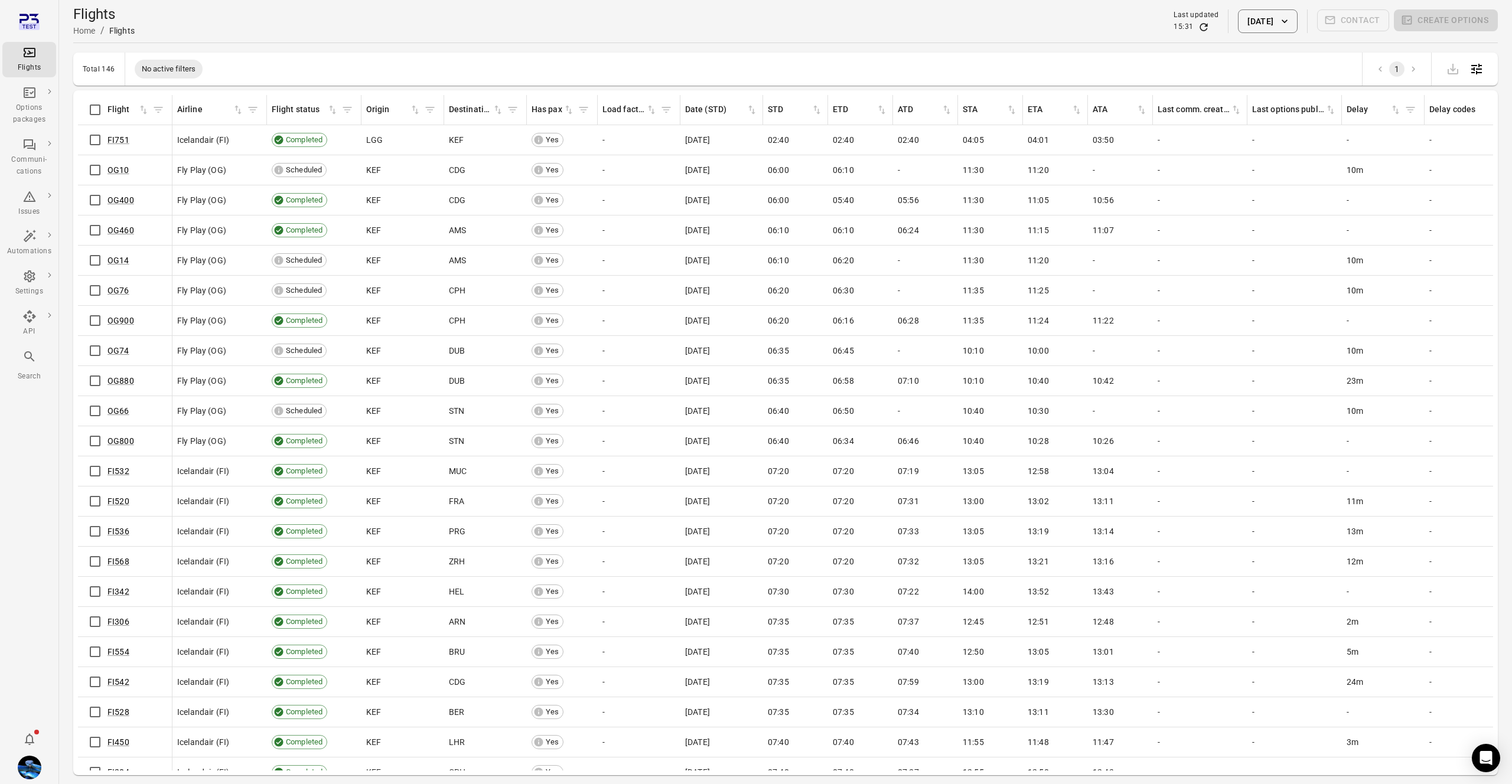
click at [107, 114] on div "Flight" at bounding box center [125, 109] width 85 height 25
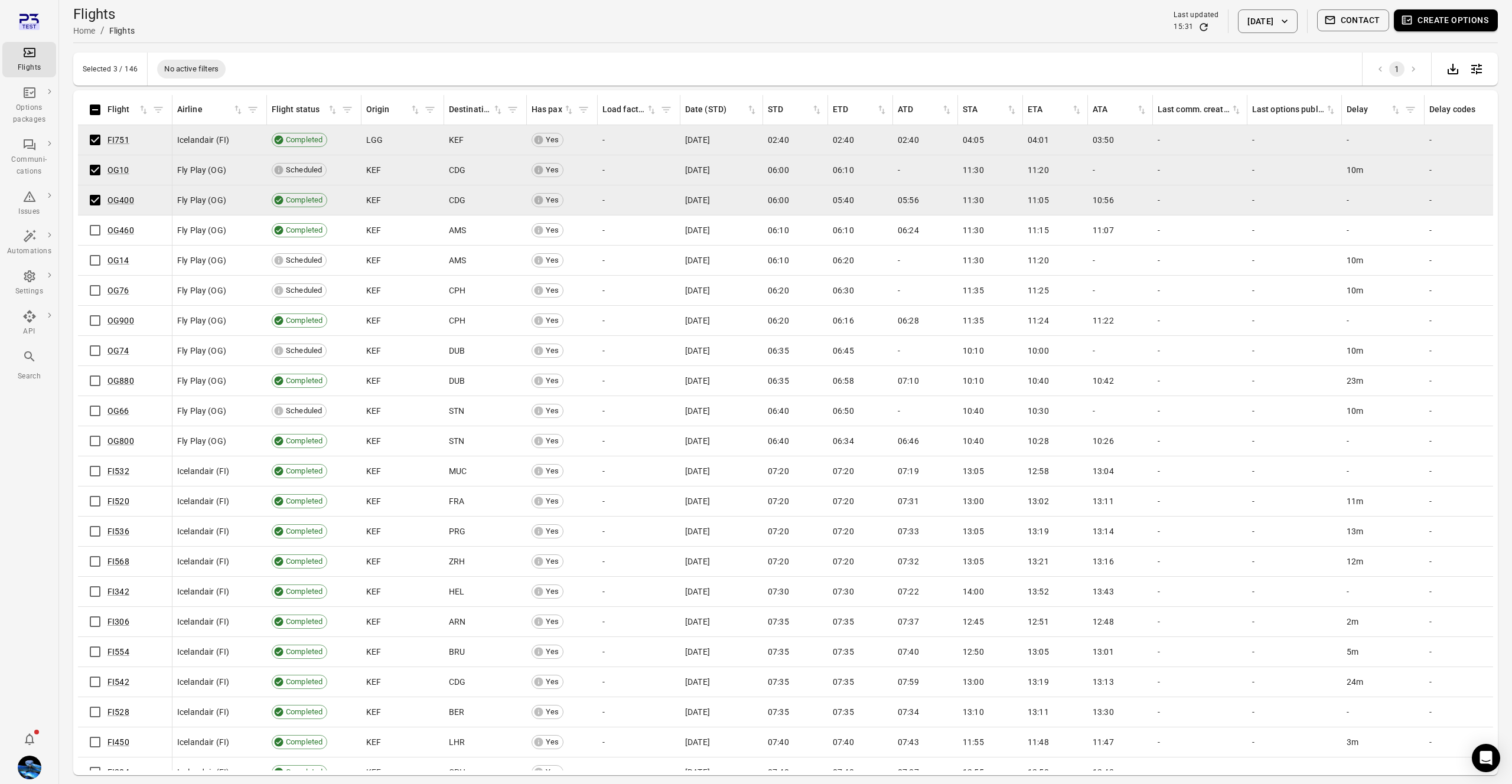
click at [1444, 16] on button "Create options" at bounding box center [1446, 20] width 104 height 22
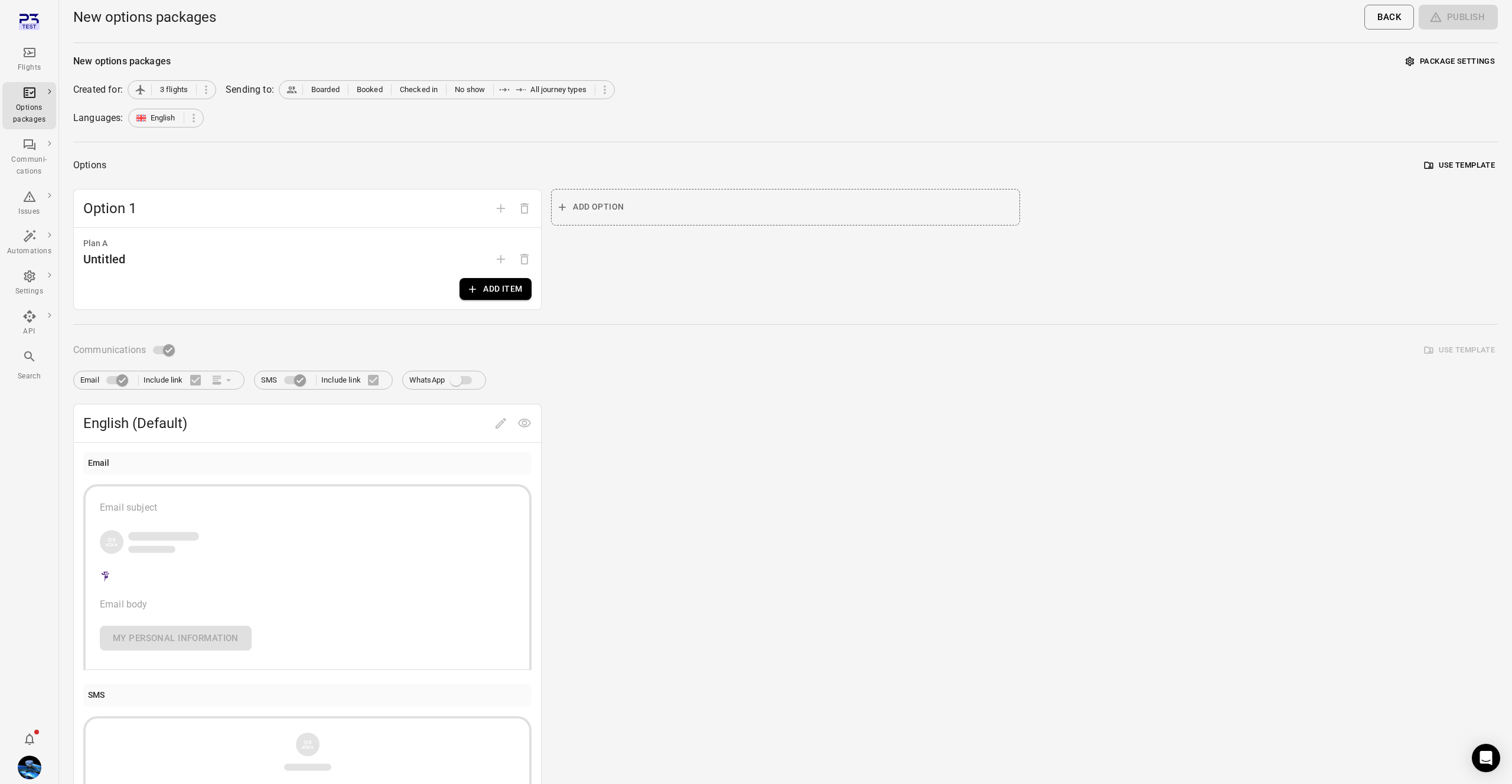
drag, startPoint x: 1404, startPoint y: 74, endPoint x: 1405, endPoint y: 85, distance: 11.0
click at [1404, 75] on div "New options packages Package settings Created for: 3 flights Sending to: Boarde…" at bounding box center [785, 461] width 1424 height 816
click at [1442, 51] on main "New options packages Back Publish New options packages Package settings Created…" at bounding box center [785, 458] width 1453 height 916
click at [1438, 55] on button "Package settings" at bounding box center [1450, 61] width 95 height 18
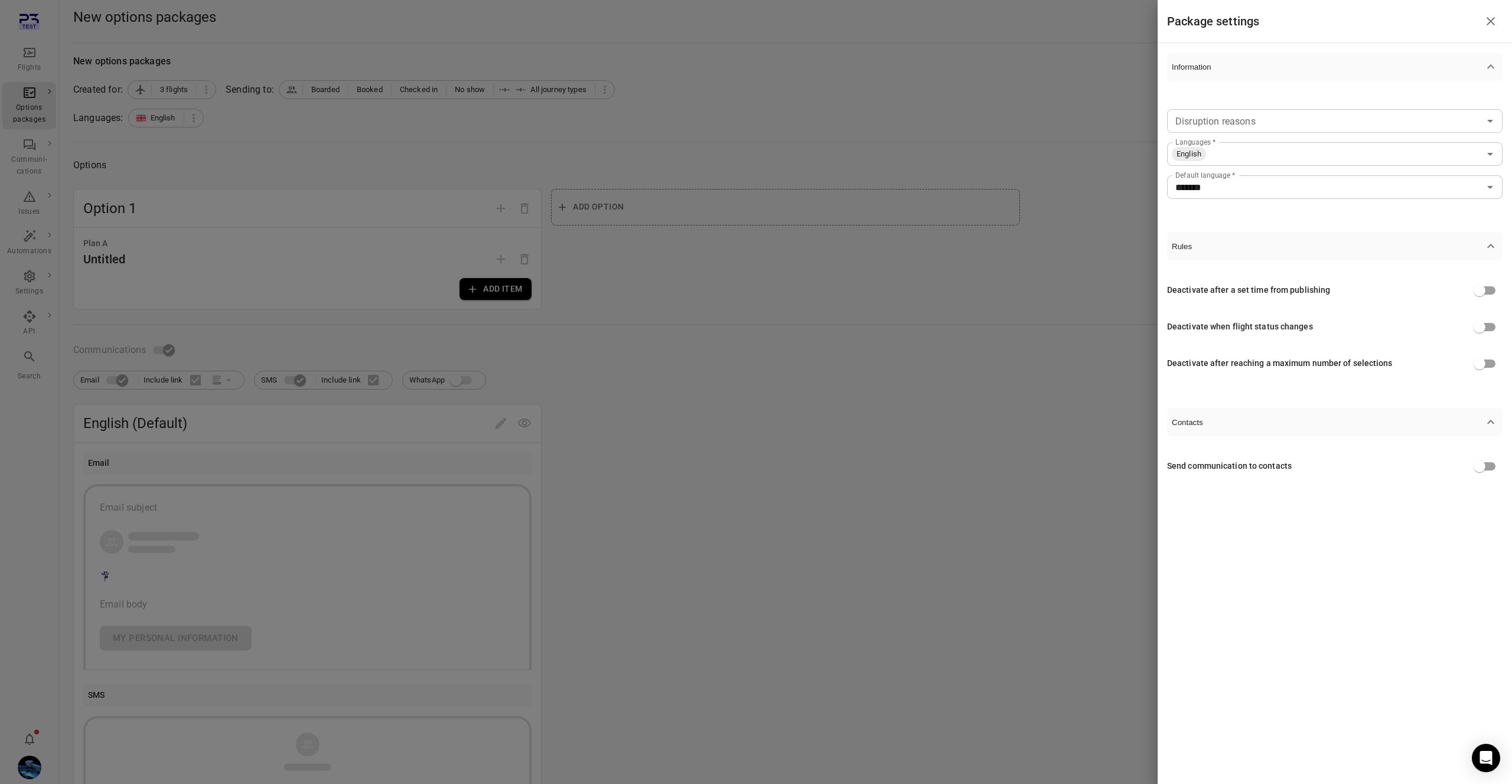
click at [1005, 116] on div at bounding box center [756, 392] width 1512 height 784
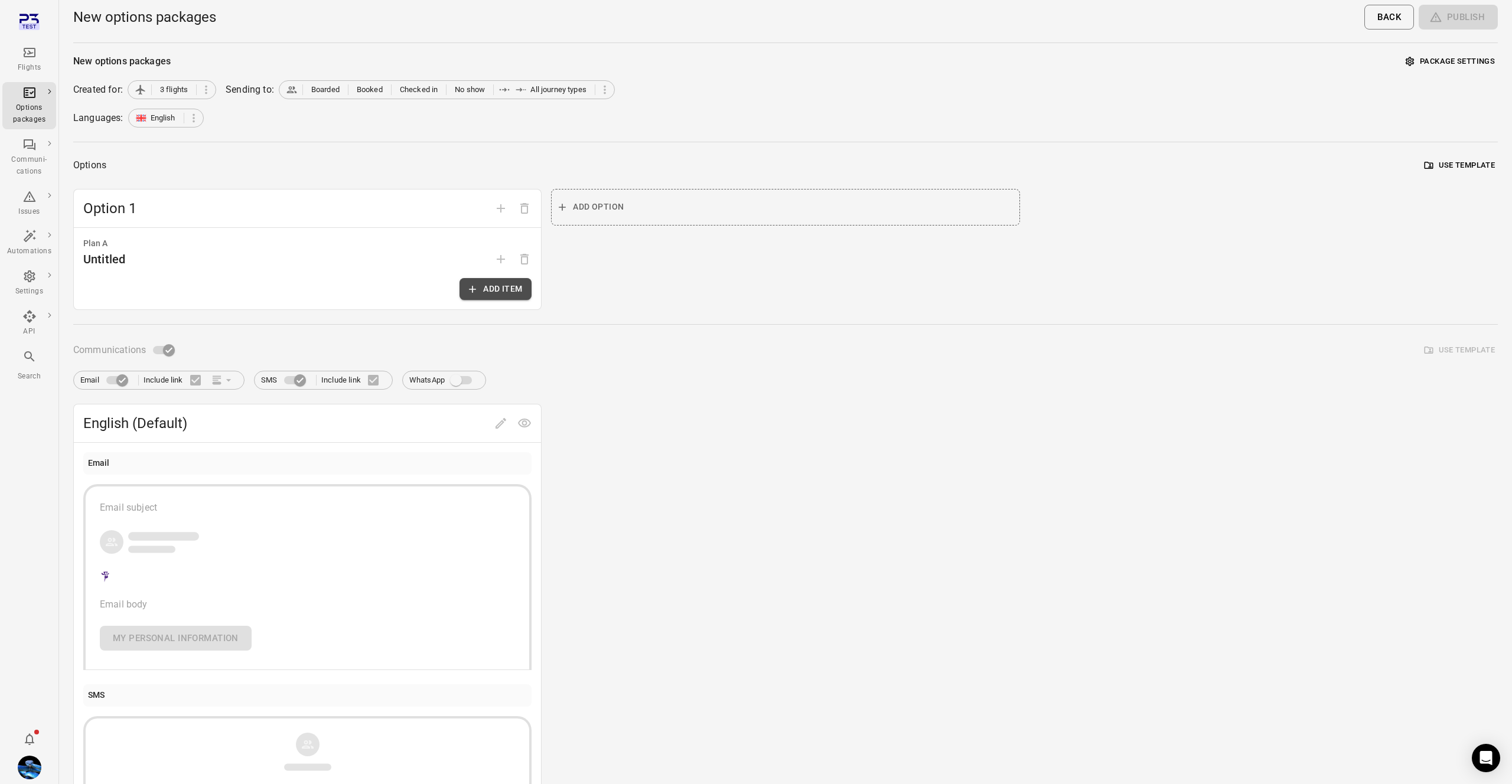
click at [512, 296] on button "Add item" at bounding box center [495, 289] width 72 height 22
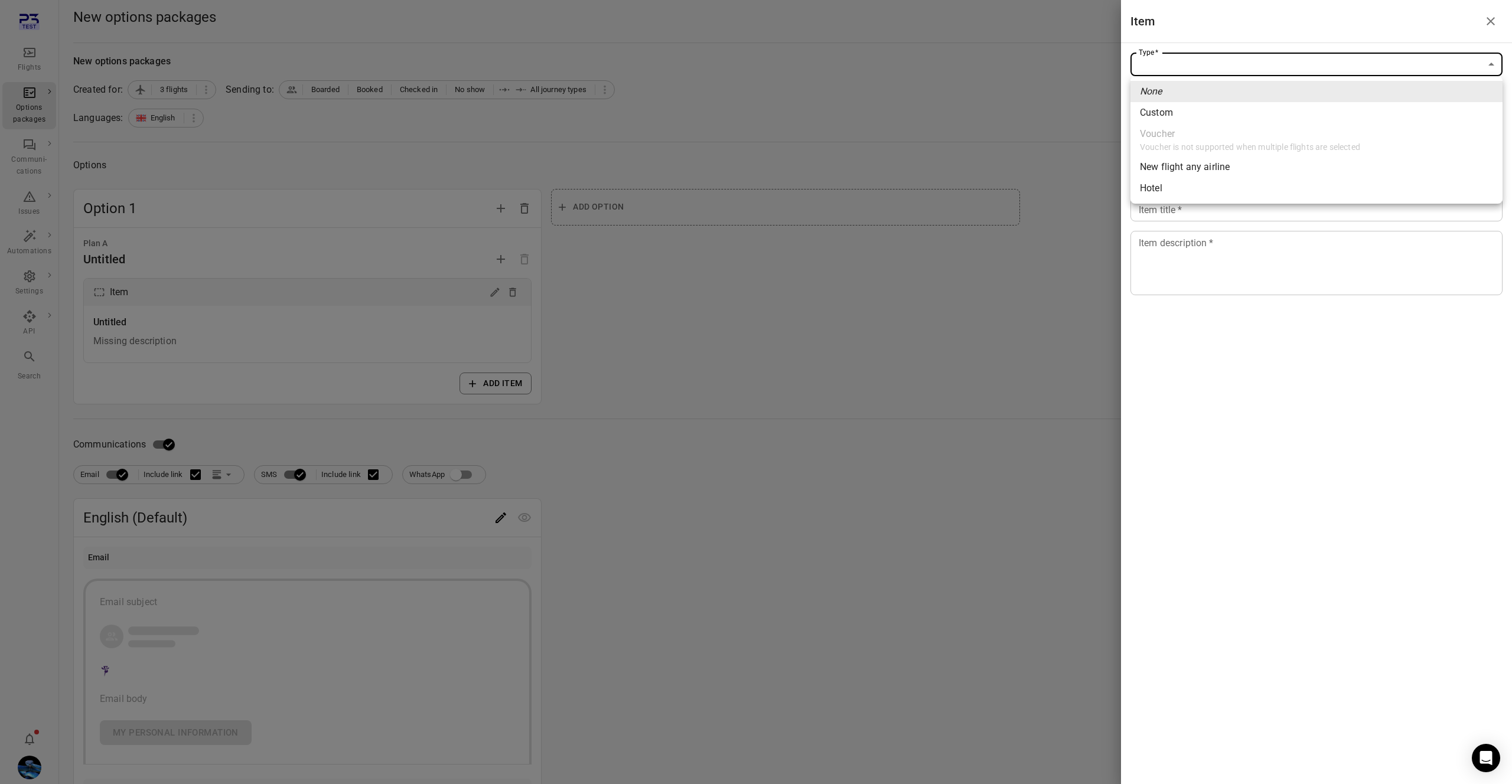
drag, startPoint x: 1305, startPoint y: 61, endPoint x: 1314, endPoint y: 148, distance: 87.5
click at [1305, 63] on body "Flights Options packages Communi-cations Issues Automations Settings API Search…" at bounding box center [756, 505] width 1512 height 1010
click at [1159, 189] on span "Hotel" at bounding box center [1316, 188] width 353 height 14
type input "*****"
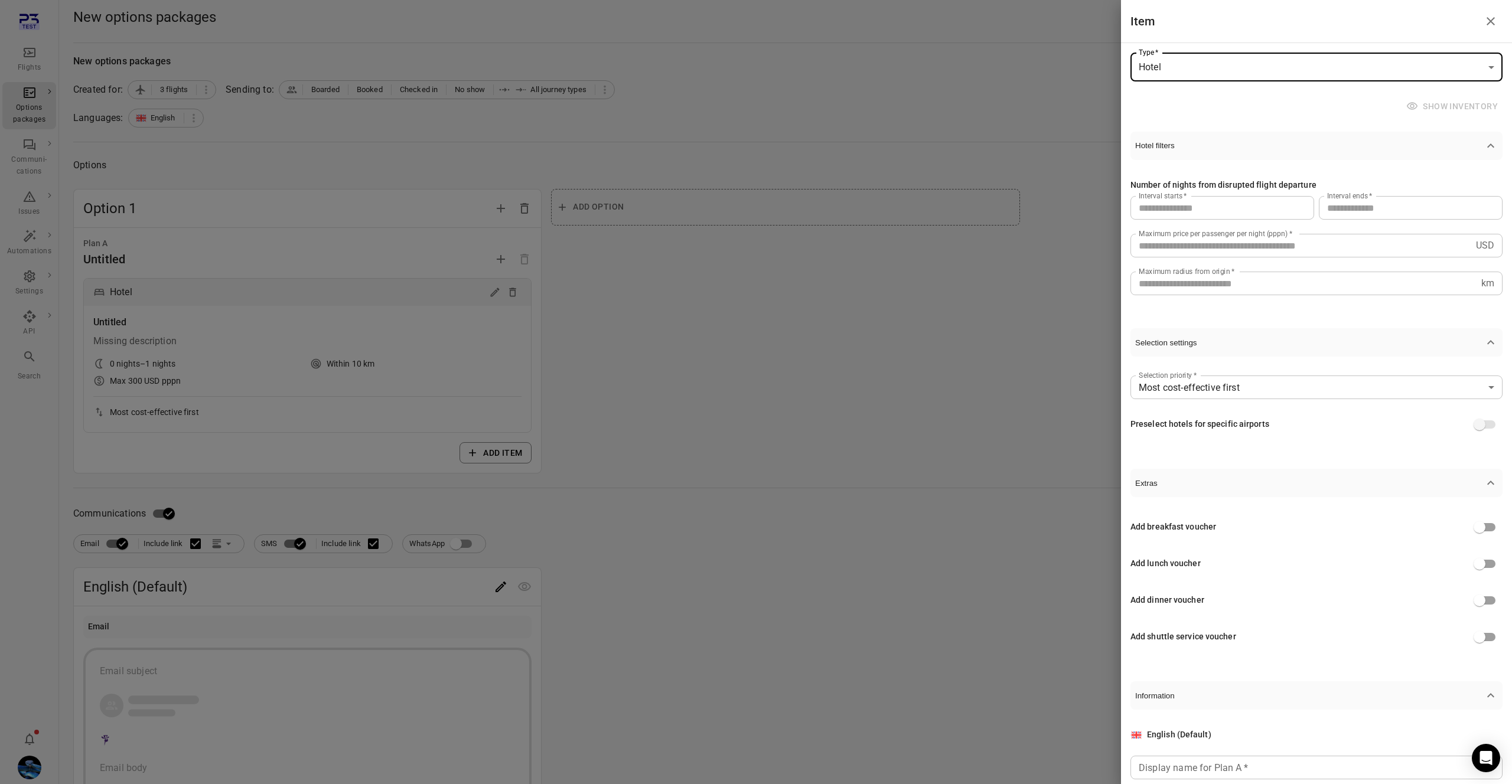
click at [619, 402] on div at bounding box center [756, 392] width 1512 height 784
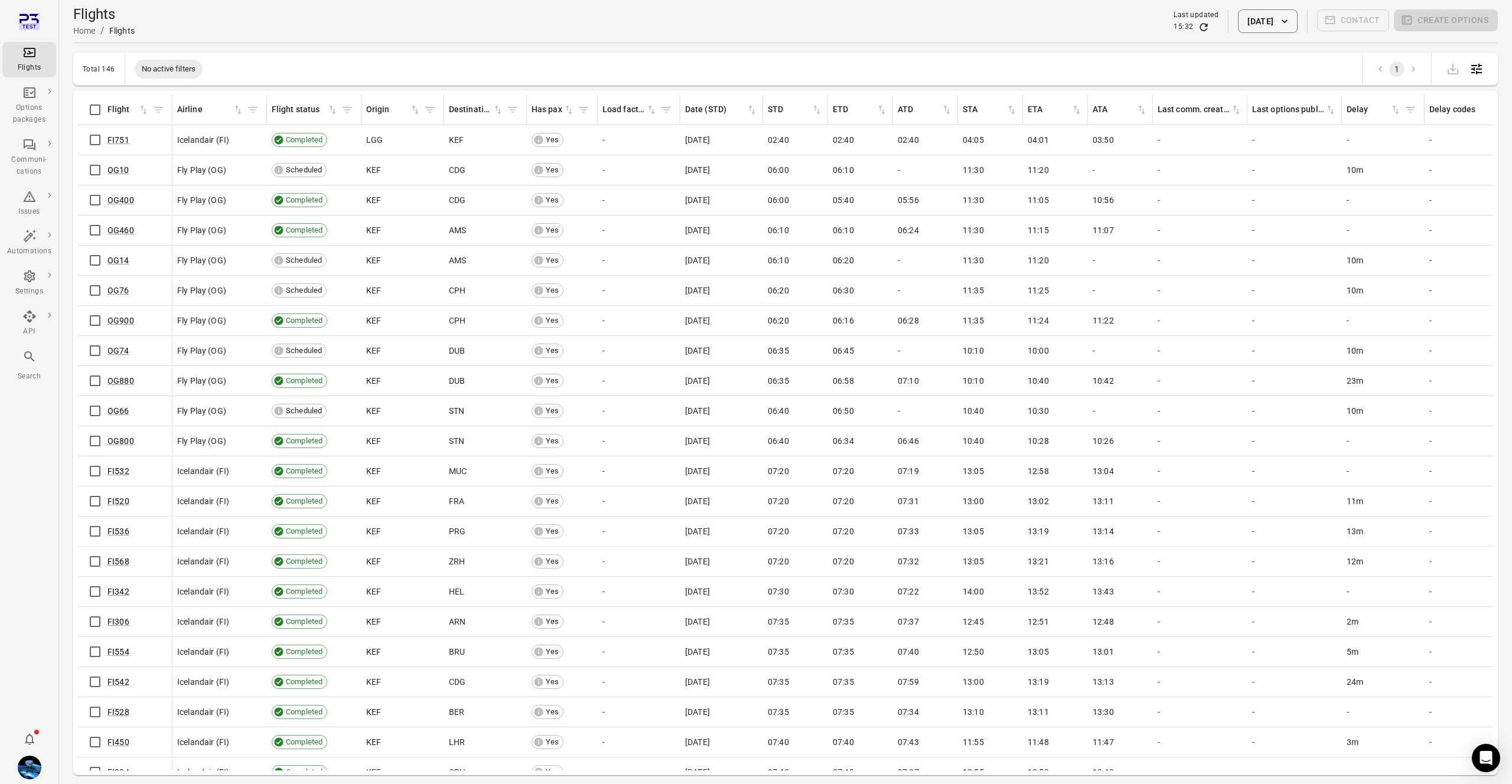
drag, startPoint x: 81, startPoint y: 126, endPoint x: 46, endPoint y: 124, distance: 35.1
click at [81, 126] on td "FI751" at bounding box center [125, 140] width 95 height 30
click at [68, 127] on link "Options package templates" at bounding box center [111, 127] width 110 height 22
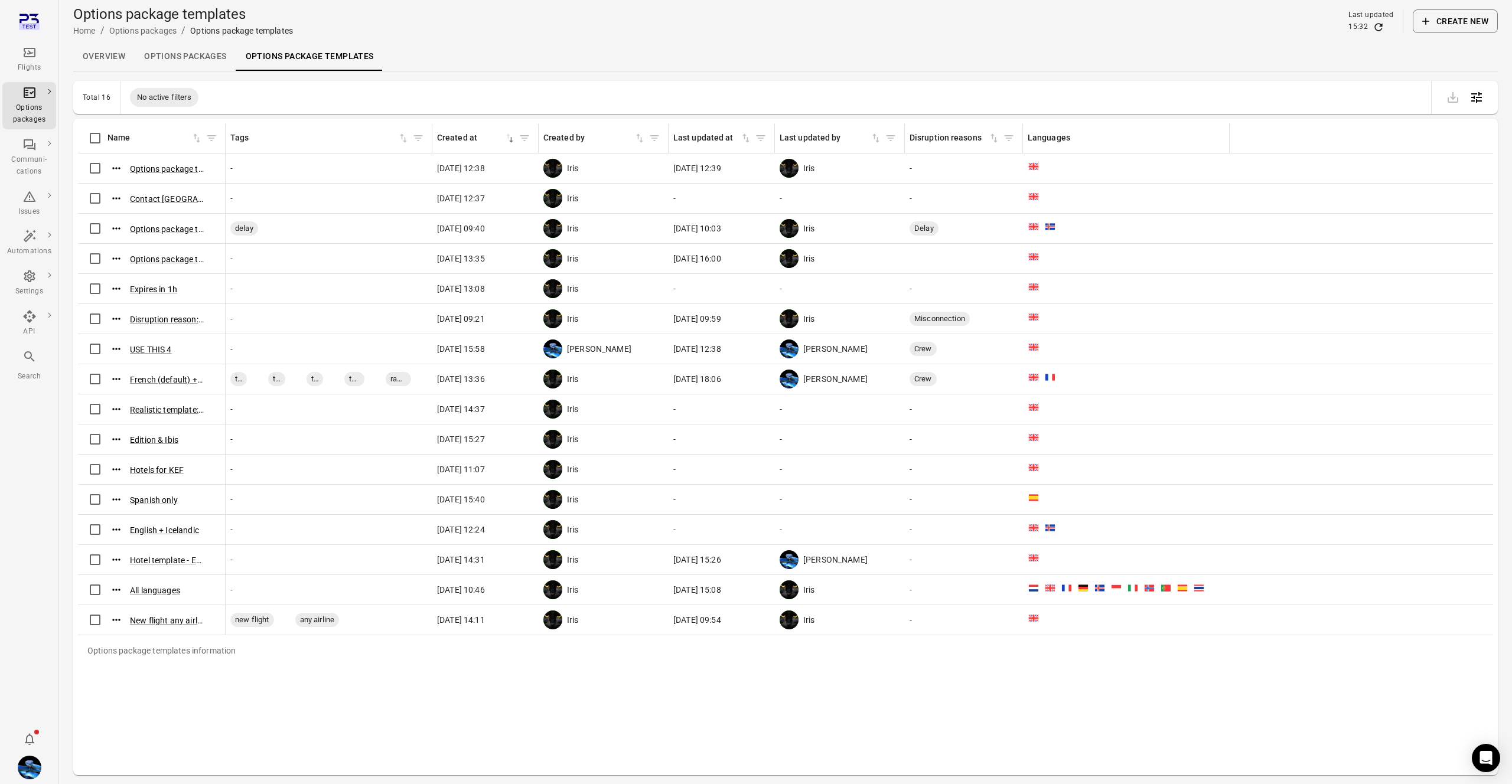
click at [1449, 28] on button "Create new" at bounding box center [1455, 21] width 85 height 23
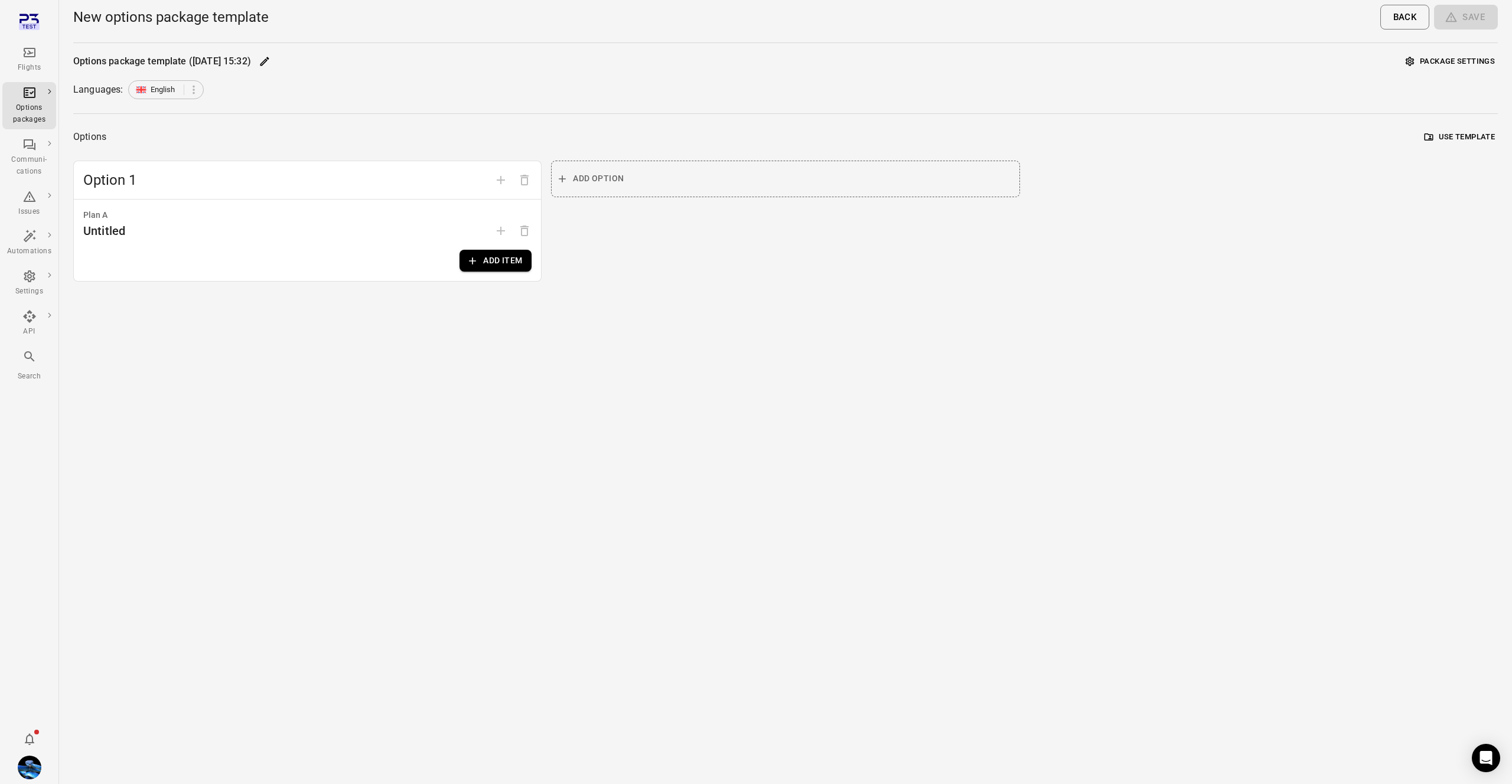
click at [492, 267] on button "Add item" at bounding box center [495, 260] width 72 height 22
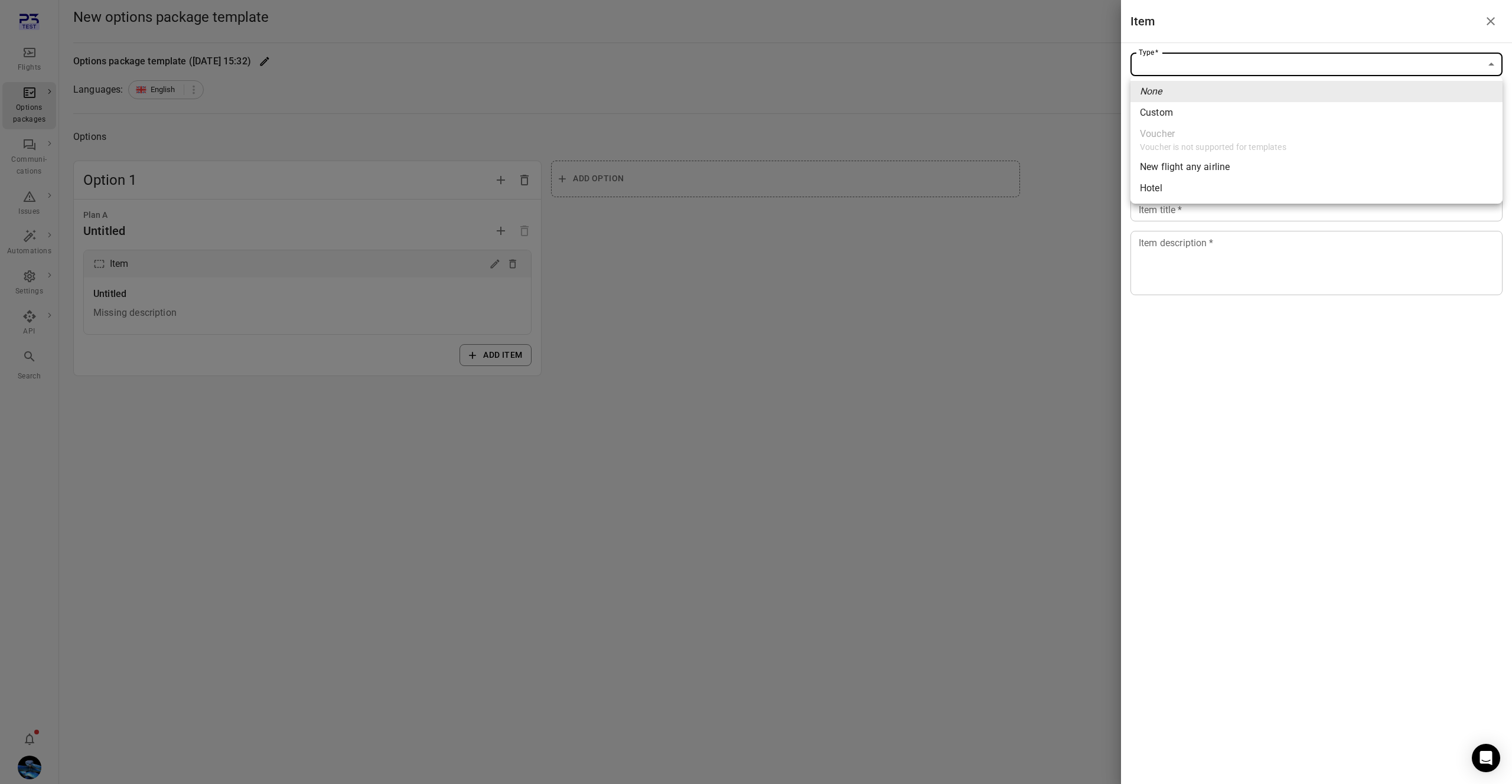
drag, startPoint x: 1247, startPoint y: 65, endPoint x: 1243, endPoint y: 75, distance: 10.8
click at [1245, 66] on body "Flights Options packages Communi-cations Issues Automations Settings API Search…" at bounding box center [756, 392] width 1512 height 784
click at [1199, 190] on span "Hotel" at bounding box center [1316, 188] width 353 height 14
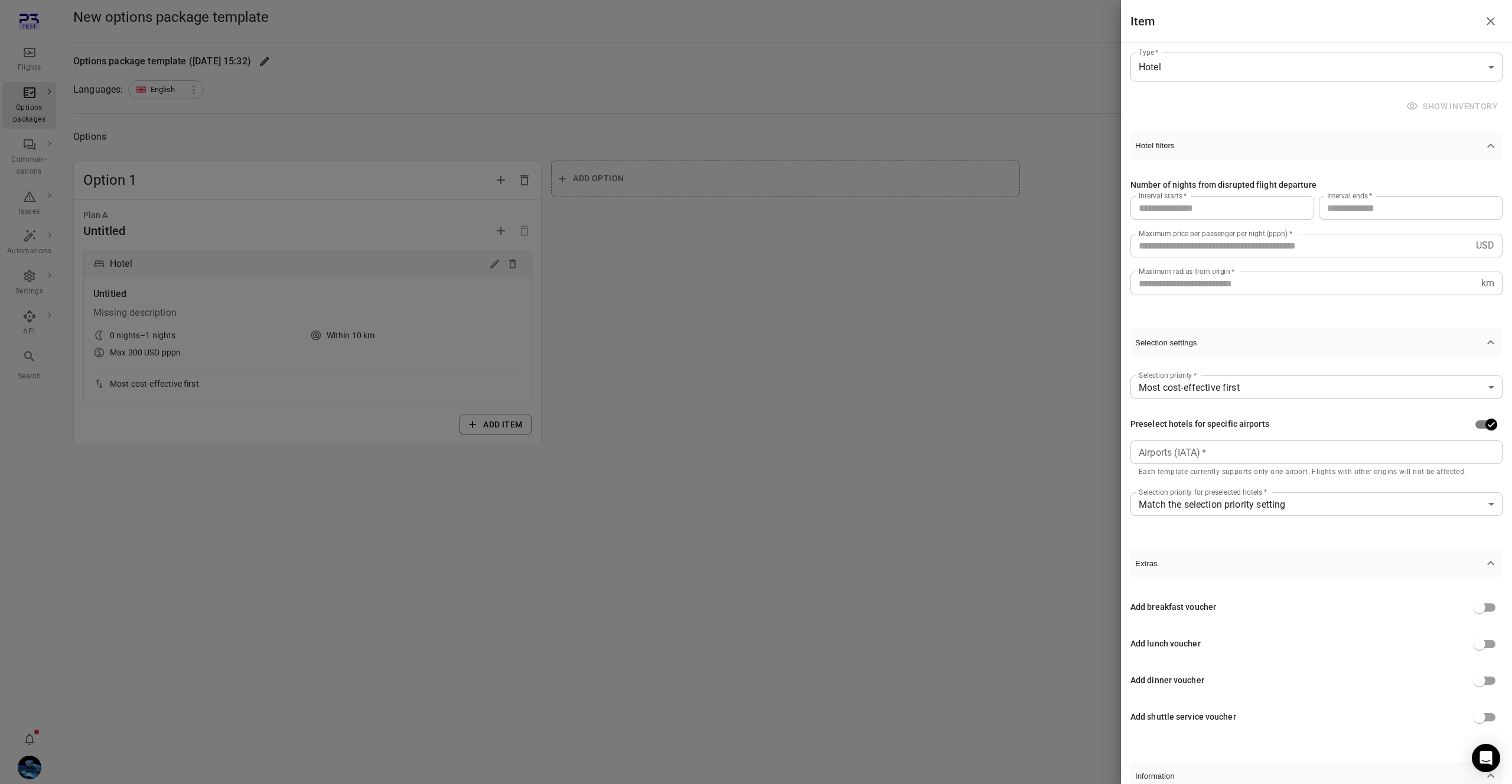
click at [1207, 47] on div "**********" at bounding box center [1316, 413] width 391 height 741
click at [1197, 62] on body "**********" at bounding box center [756, 392] width 1512 height 784
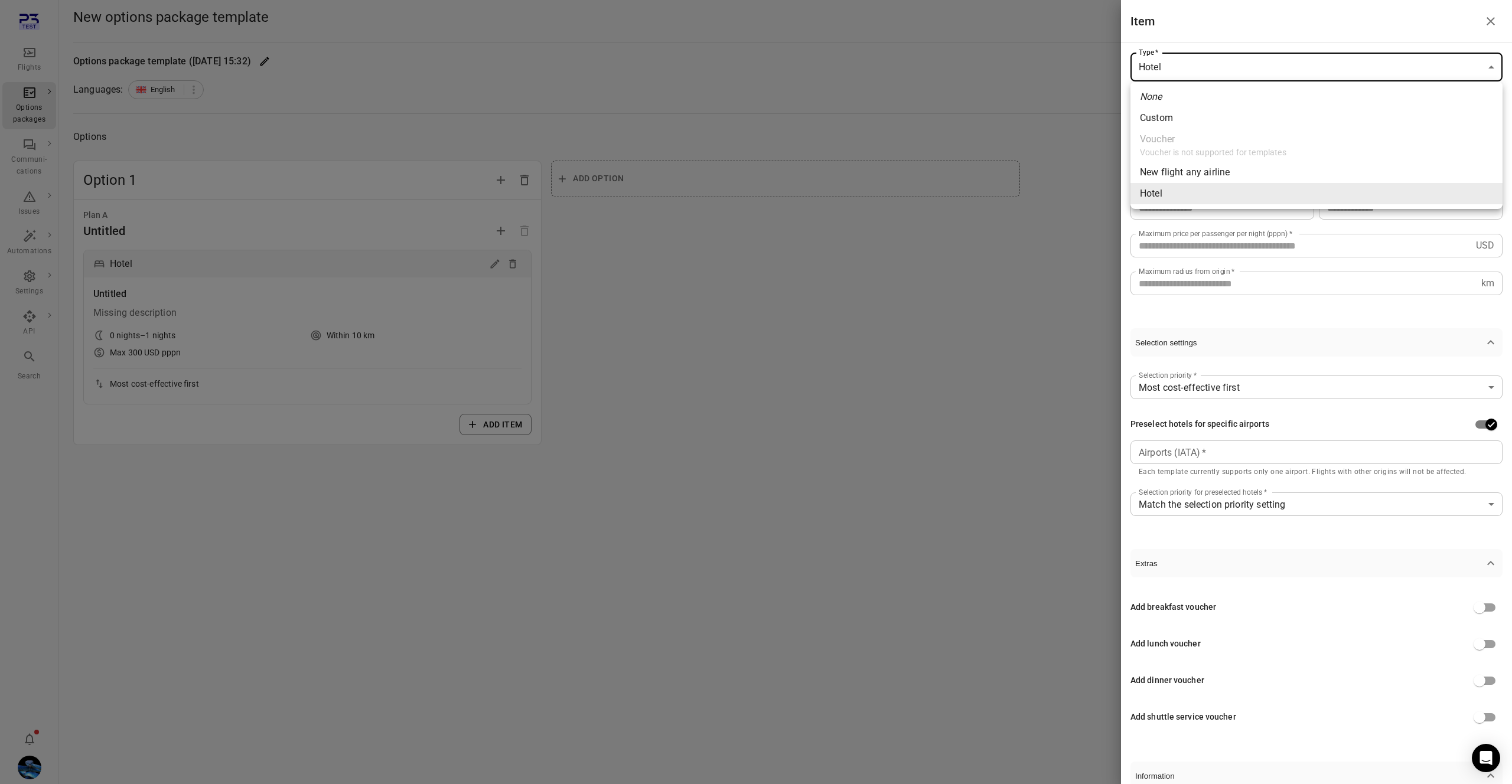
click at [1202, 176] on span "New flight any airline" at bounding box center [1316, 172] width 353 height 14
type input "**********"
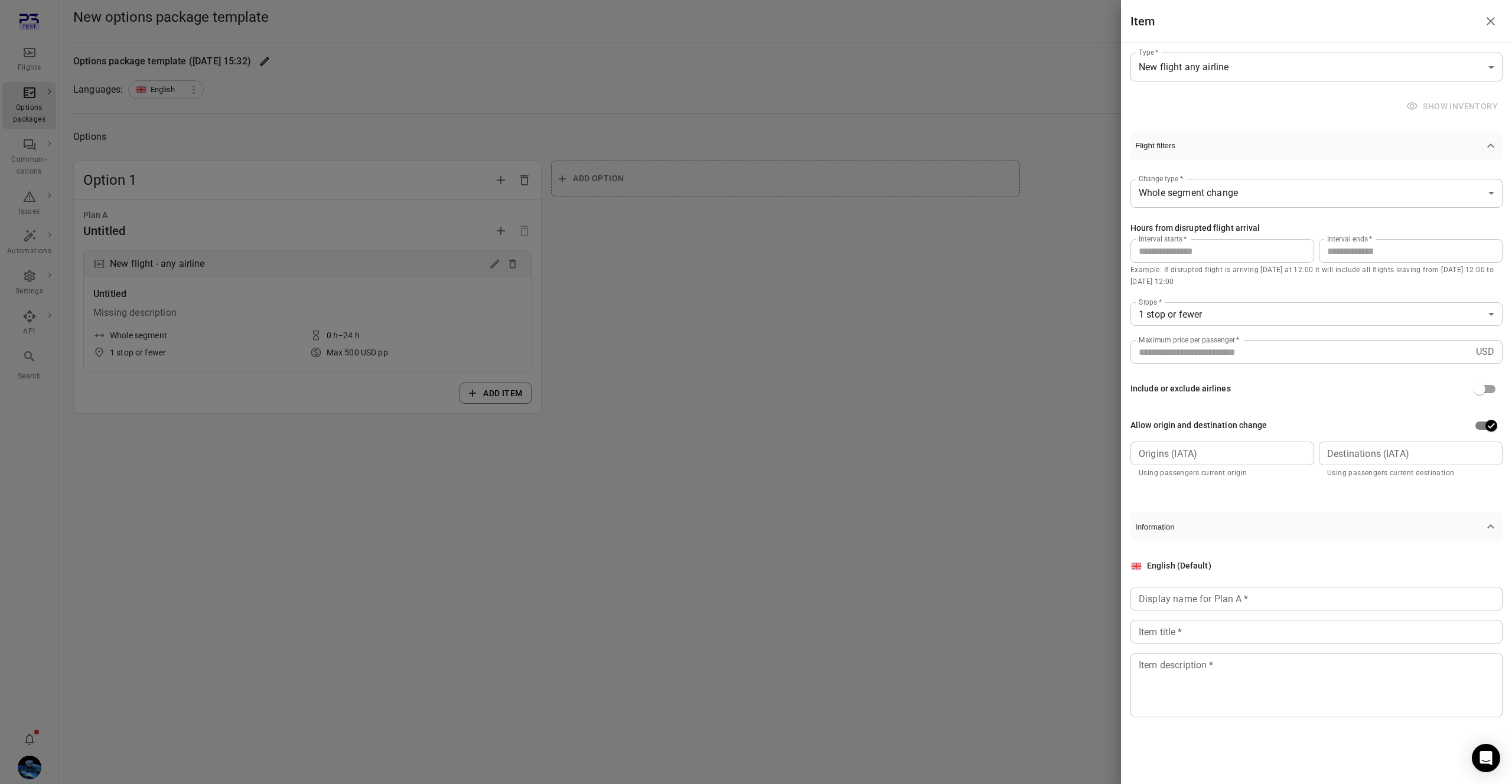
click at [1305, 493] on div "**********" at bounding box center [1316, 329] width 372 height 339
drag, startPoint x: 1305, startPoint y: 493, endPoint x: 1308, endPoint y: 501, distance: 8.5
click at [1305, 493] on div "**********" at bounding box center [1316, 329] width 372 height 339
click at [1310, 521] on button "Information" at bounding box center [1316, 526] width 372 height 28
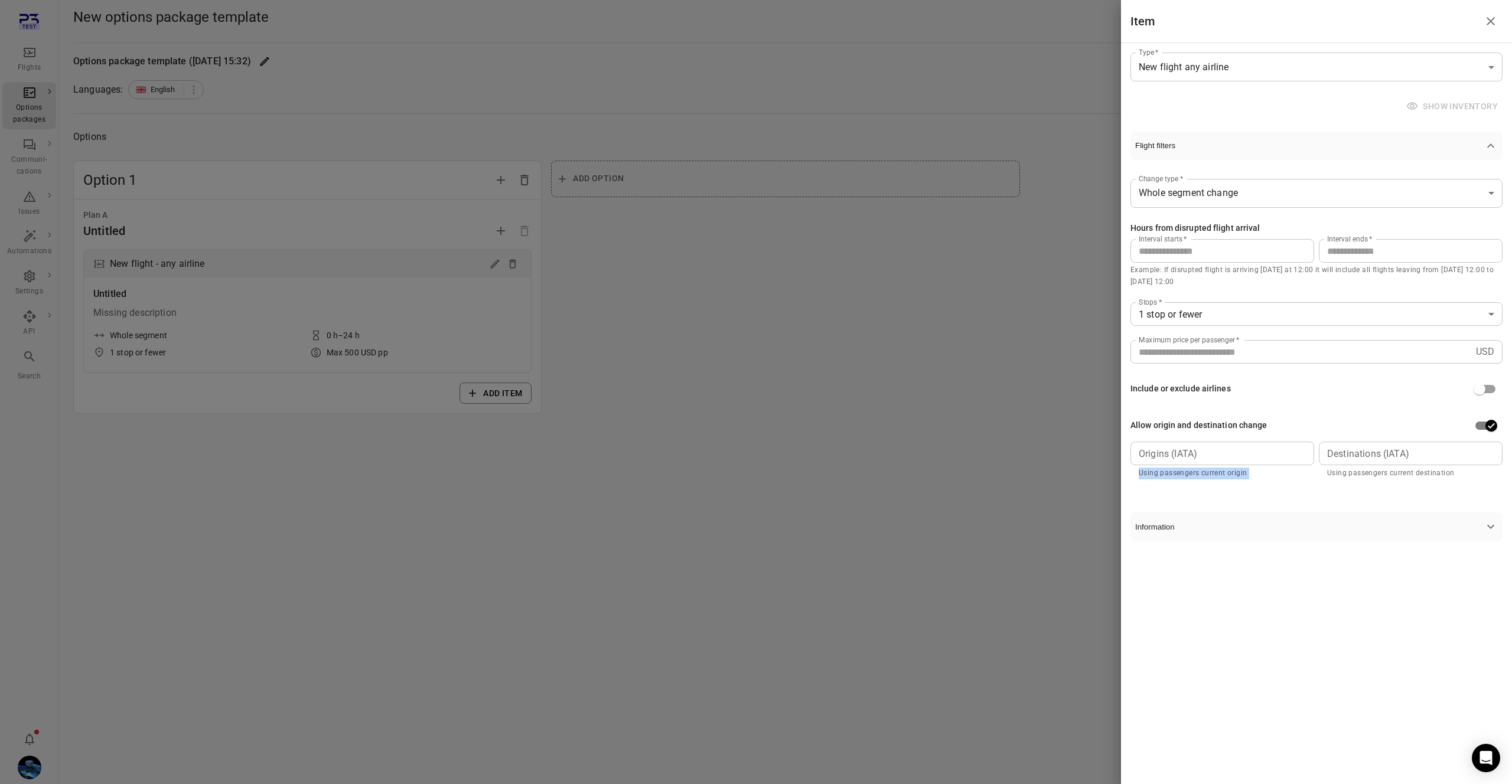
click at [1310, 521] on button "Information" at bounding box center [1316, 526] width 372 height 28
click at [1207, 455] on input "Origins (IATA)" at bounding box center [1221, 454] width 175 height 16
drag, startPoint x: 1382, startPoint y: 459, endPoint x: 1300, endPoint y: 457, distance: 82.0
click at [1374, 458] on input "Destinations (IATA)" at bounding box center [1410, 454] width 175 height 16
drag, startPoint x: 1289, startPoint y: 457, endPoint x: 1302, endPoint y: 457, distance: 13.0
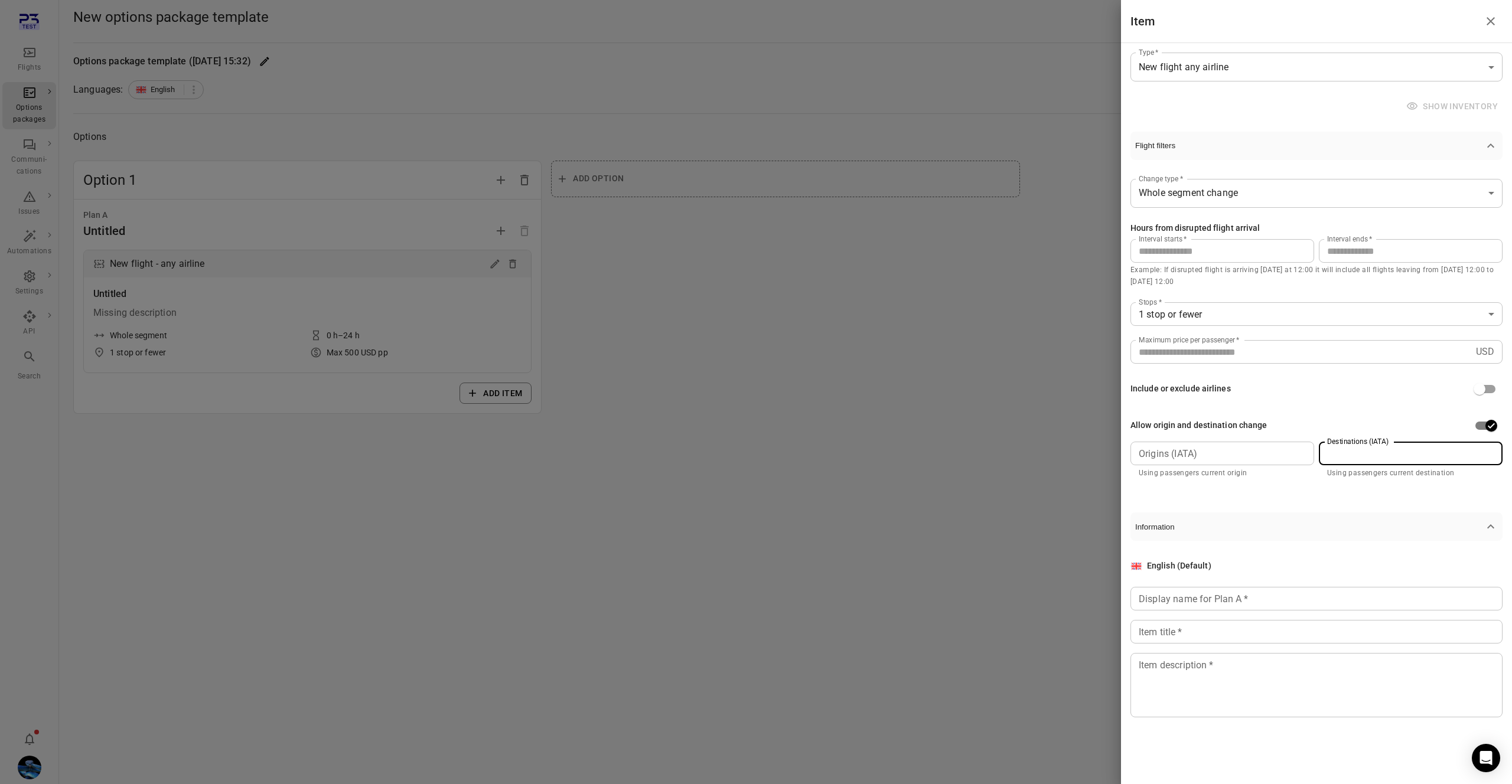
click at [1291, 457] on input "Origins (IATA)" at bounding box center [1221, 454] width 175 height 16
drag, startPoint x: 1369, startPoint y: 456, endPoint x: 1289, endPoint y: 454, distance: 80.0
click at [1360, 456] on input "Destinations (IATA)" at bounding box center [1410, 454] width 175 height 16
drag, startPoint x: 1289, startPoint y: 454, endPoint x: 1369, endPoint y: 456, distance: 80.0
click at [1290, 454] on input "Origins (IATA)" at bounding box center [1221, 454] width 175 height 16
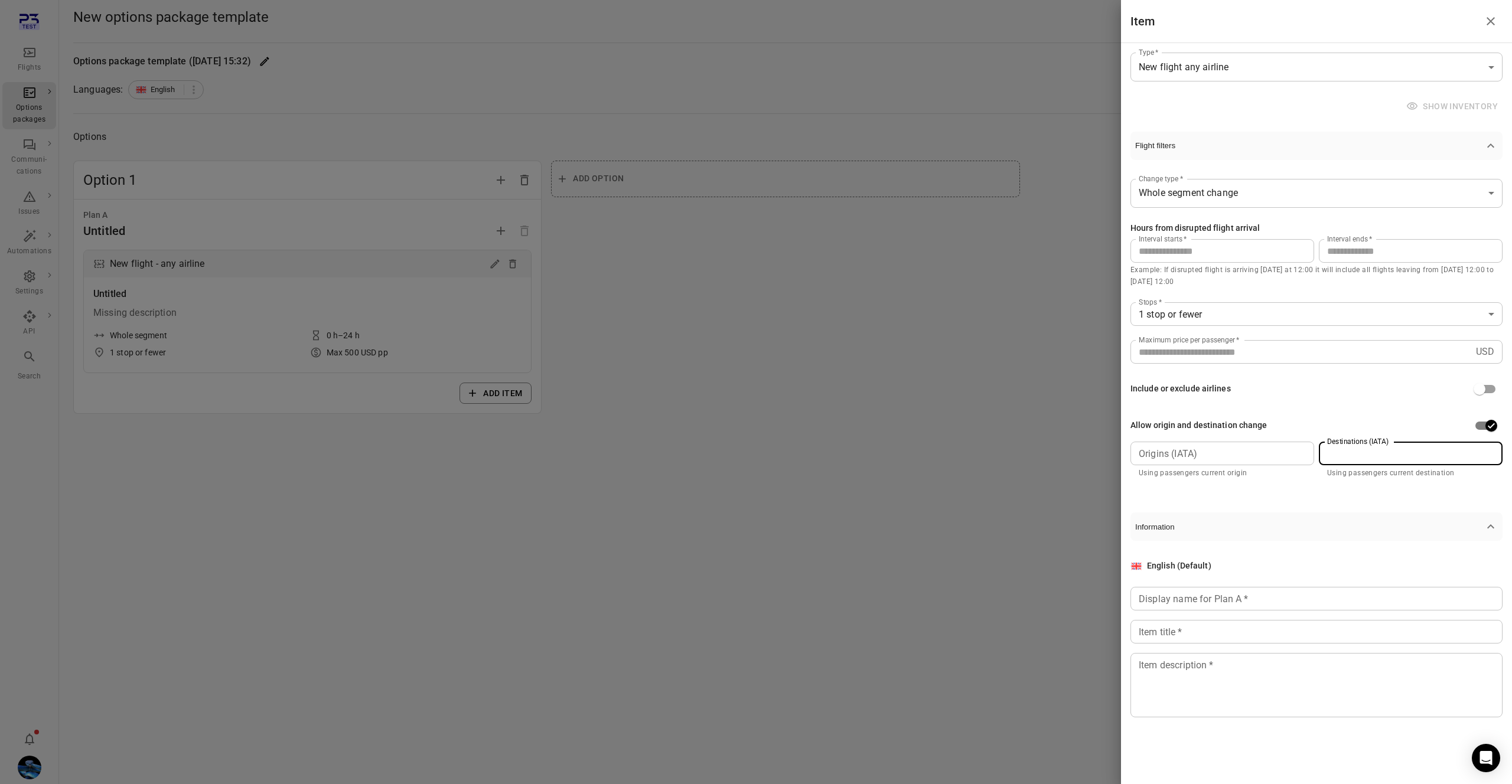
drag, startPoint x: 1372, startPoint y: 456, endPoint x: 1305, endPoint y: 455, distance: 67.0
click at [1371, 456] on input "Destinations (IATA)" at bounding box center [1410, 454] width 175 height 16
click at [1305, 455] on input "Origins (IATA)" at bounding box center [1221, 454] width 175 height 16
drag, startPoint x: 1359, startPoint y: 456, endPoint x: 1338, endPoint y: 456, distance: 21.0
click at [1358, 456] on input "Destinations (IATA)" at bounding box center [1410, 454] width 175 height 16
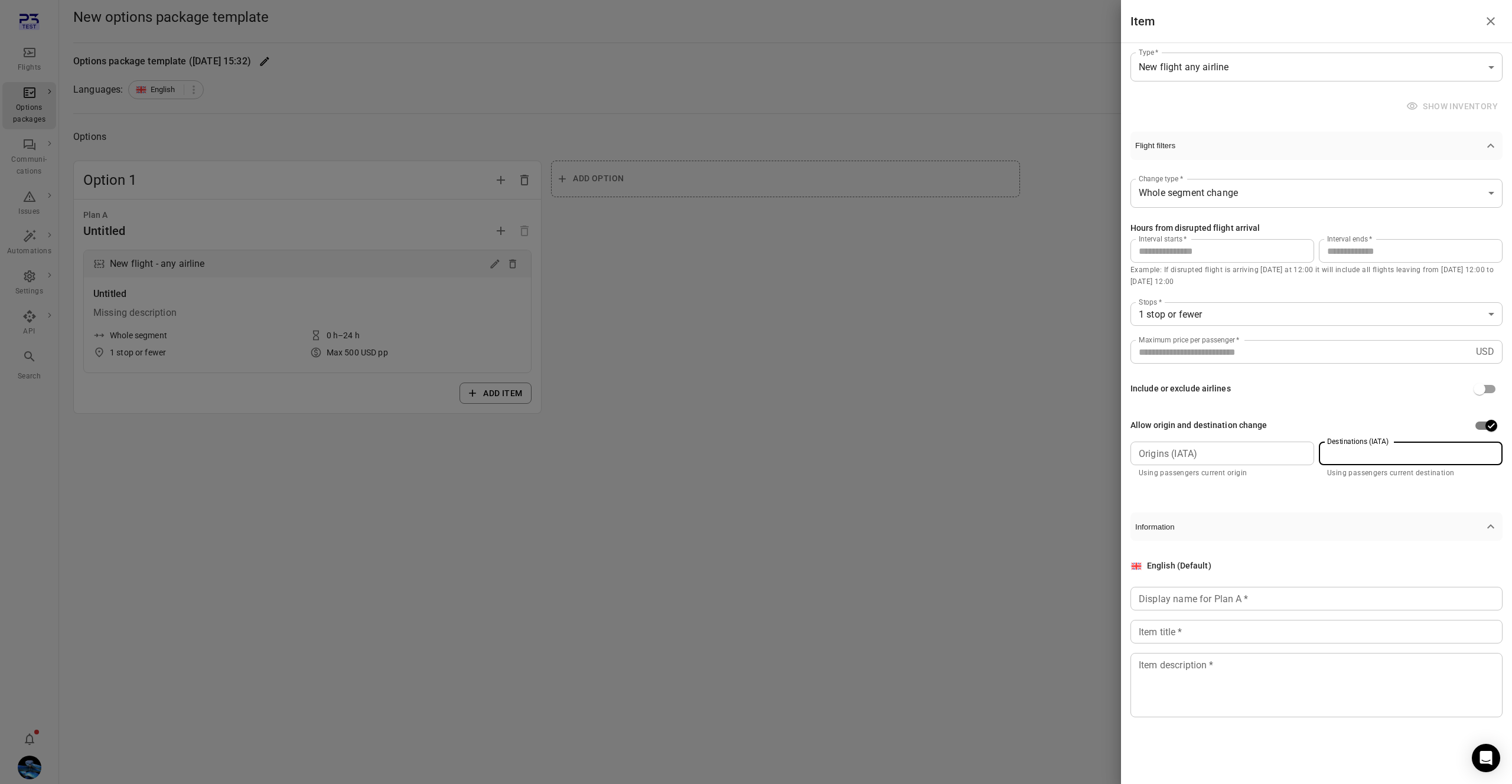
drag, startPoint x: 1314, startPoint y: 455, endPoint x: 1306, endPoint y: 455, distance: 8.0
click at [1310, 455] on div "Origins (IATA) Origins (IATA) Using passengers current origin Destinations (IAT…" at bounding box center [1316, 461] width 372 height 38
drag, startPoint x: 1335, startPoint y: 455, endPoint x: 1342, endPoint y: 455, distance: 7.0
click at [1342, 455] on input "Destinations (IATA)" at bounding box center [1410, 454] width 175 height 16
click at [1297, 452] on input "Origins (IATA)" at bounding box center [1221, 454] width 175 height 16
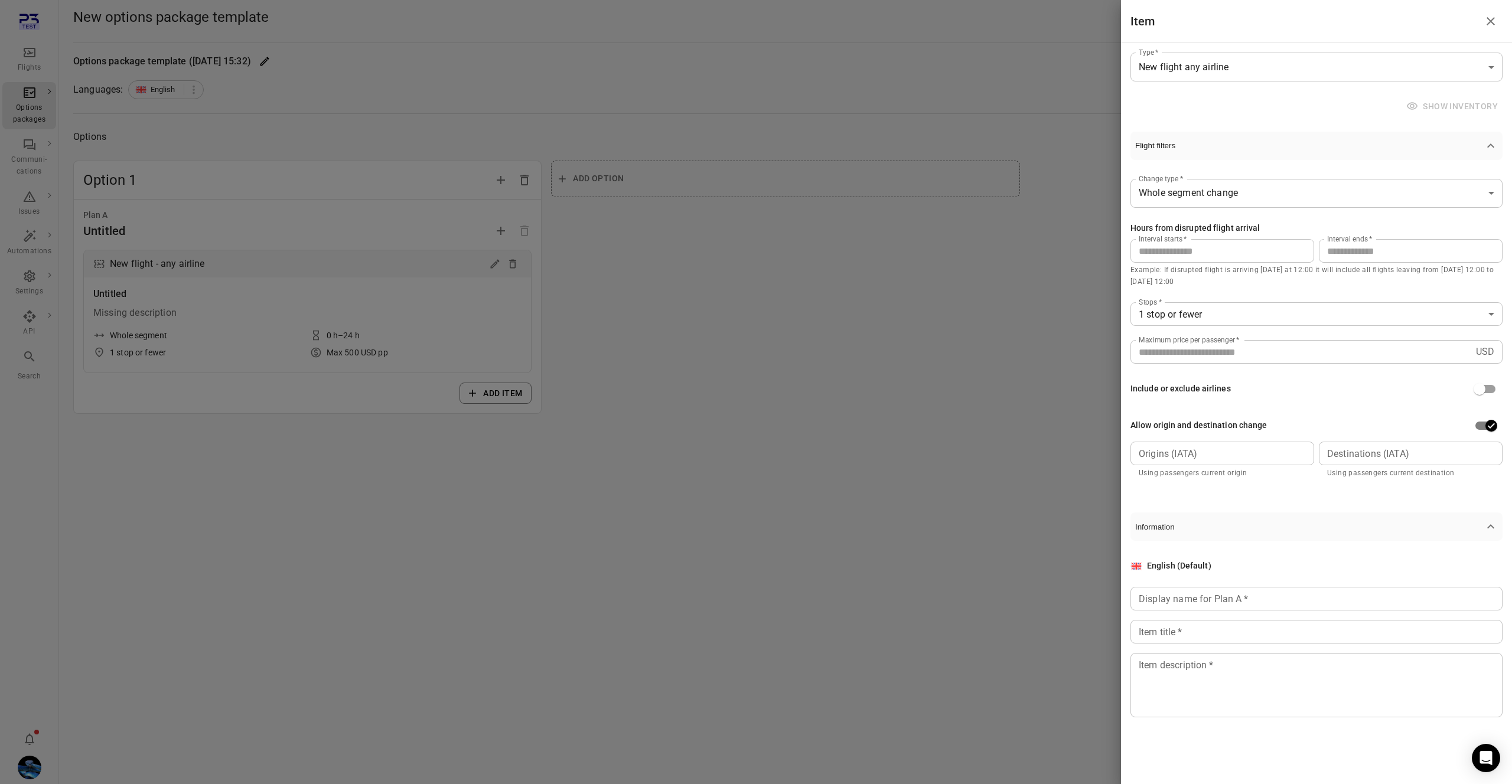
click at [1188, 435] on div "Allow origin and destination change" at bounding box center [1316, 426] width 372 height 23
